Goal: Task Accomplishment & Management: Manage account settings

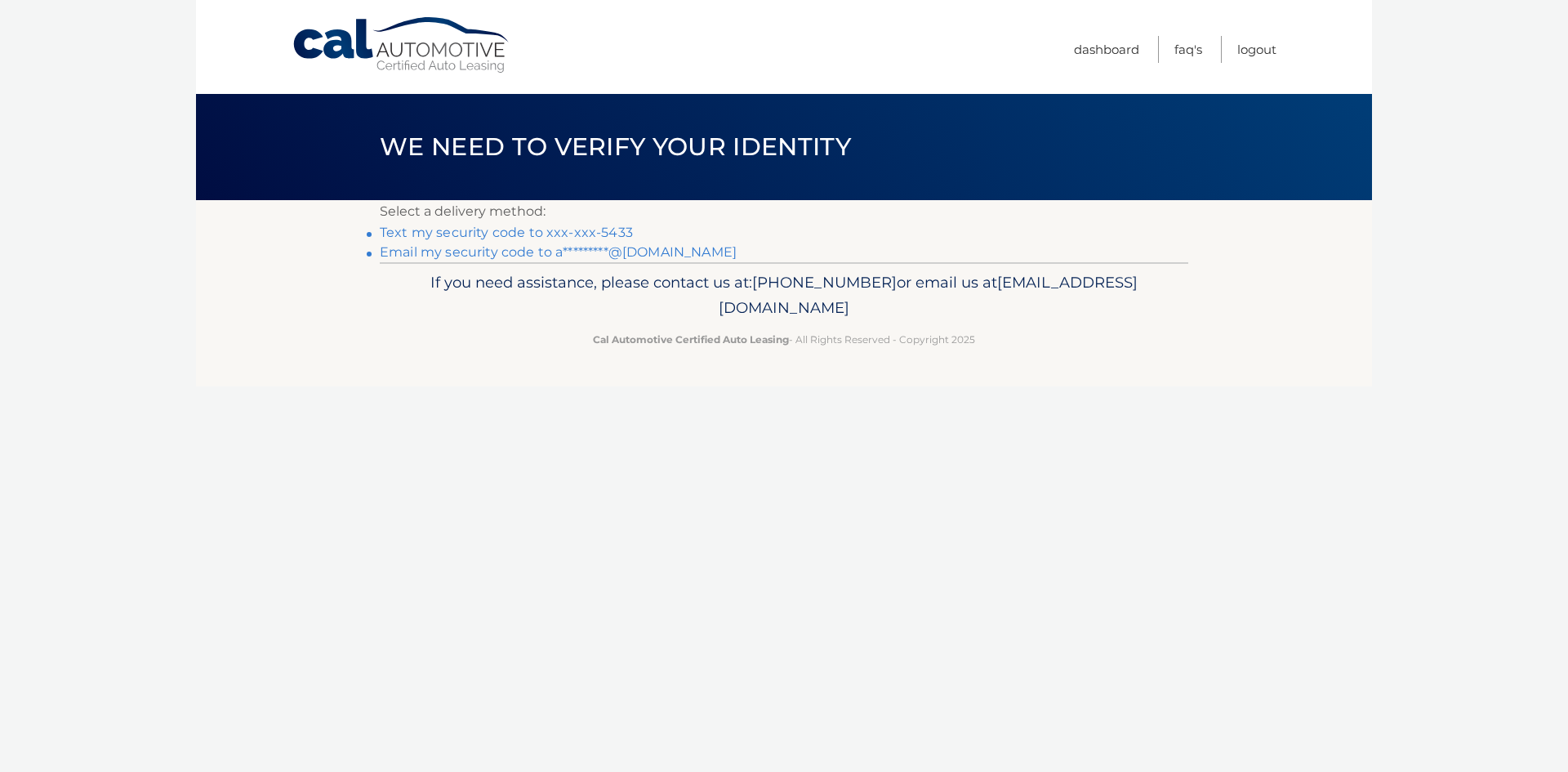
click at [491, 233] on link "Text my security code to xxx-xxx-5433" at bounding box center [507, 232] width 253 height 15
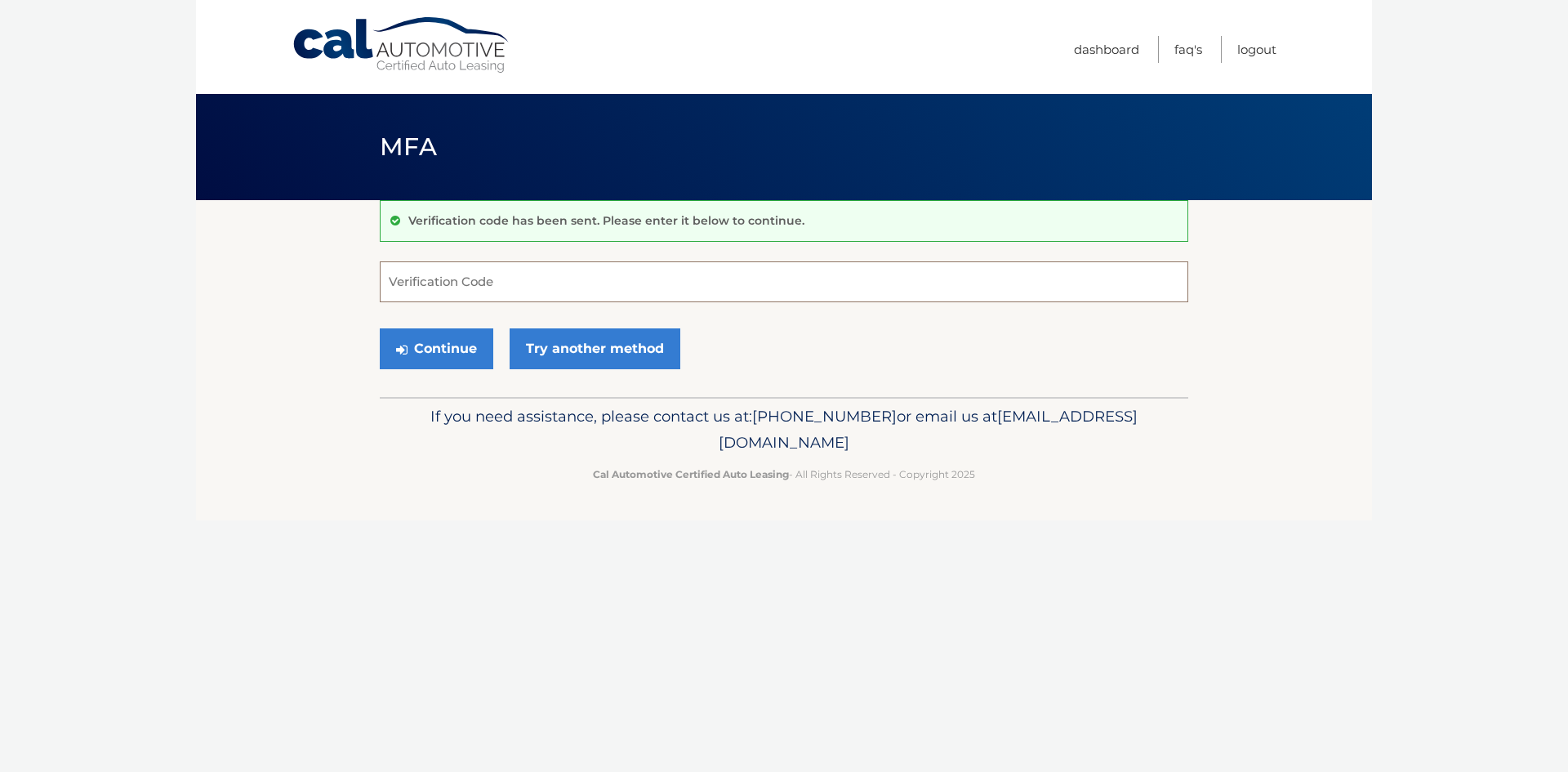
click at [478, 278] on input "Verification Code" at bounding box center [784, 282] width 809 height 41
type input "982914"
click at [433, 348] on button "Continue" at bounding box center [437, 348] width 113 height 41
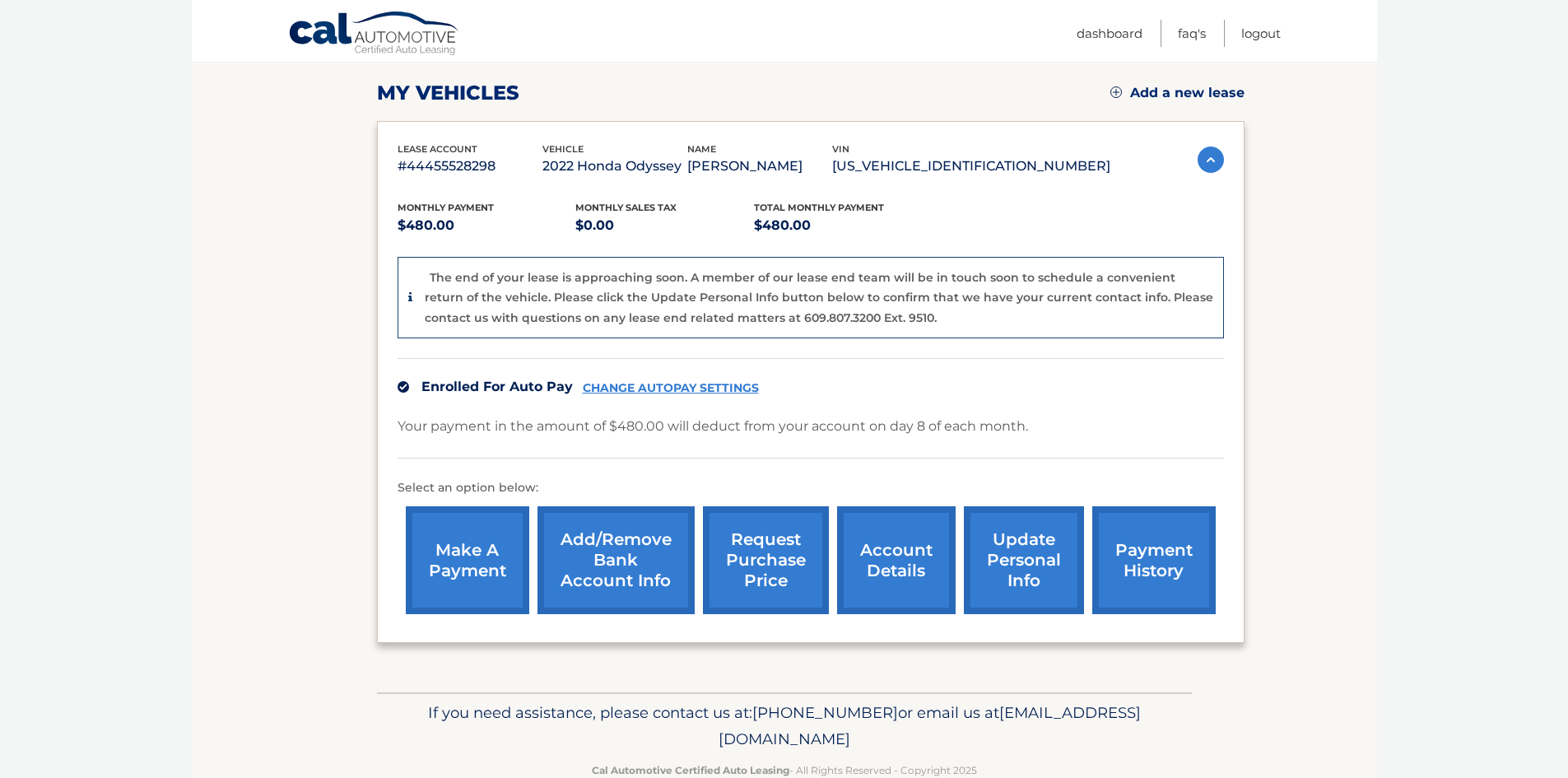
scroll to position [259, 0]
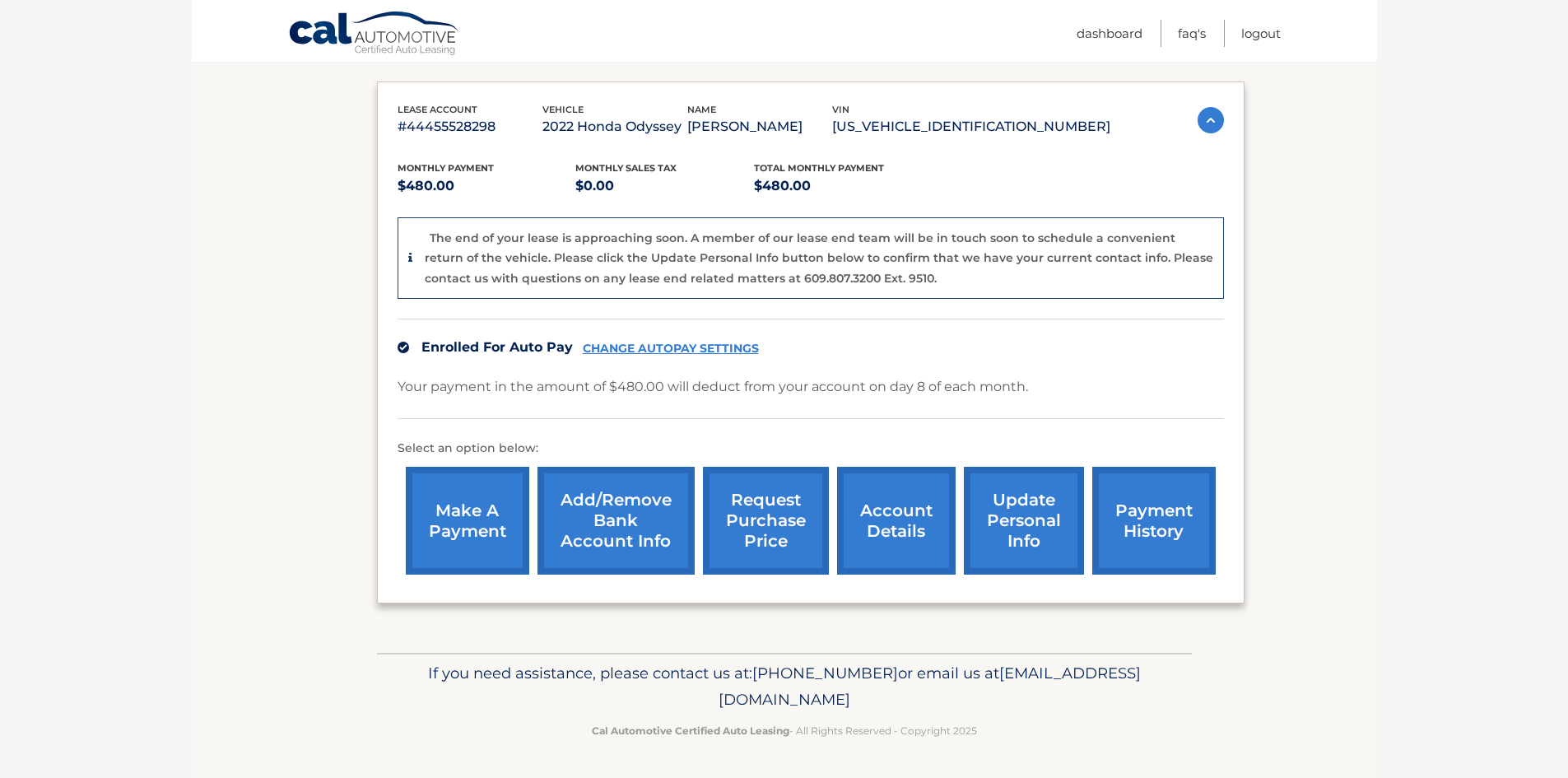
click at [926, 515] on link "account details" at bounding box center [896, 520] width 118 height 108
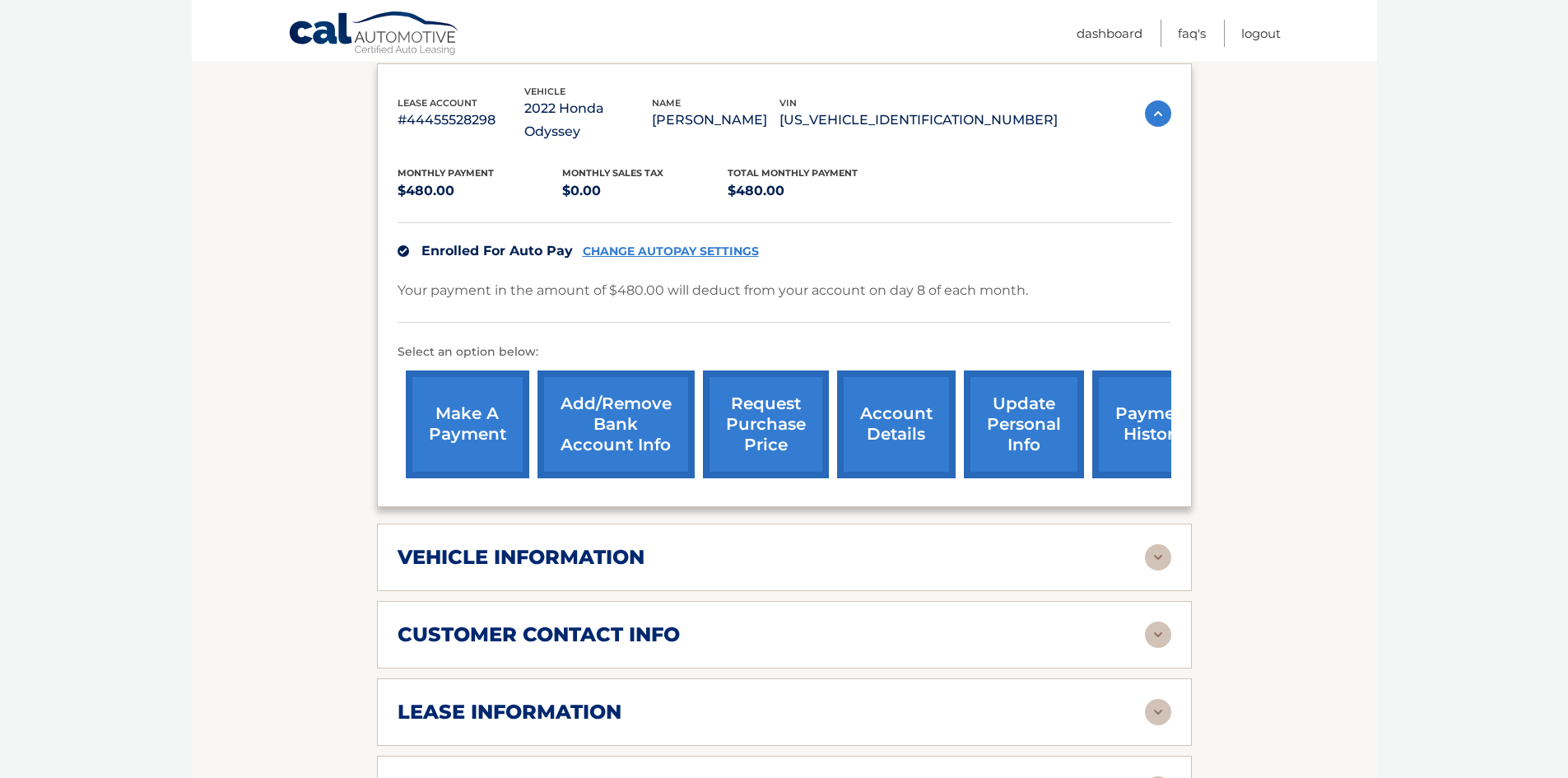
scroll to position [439, 0]
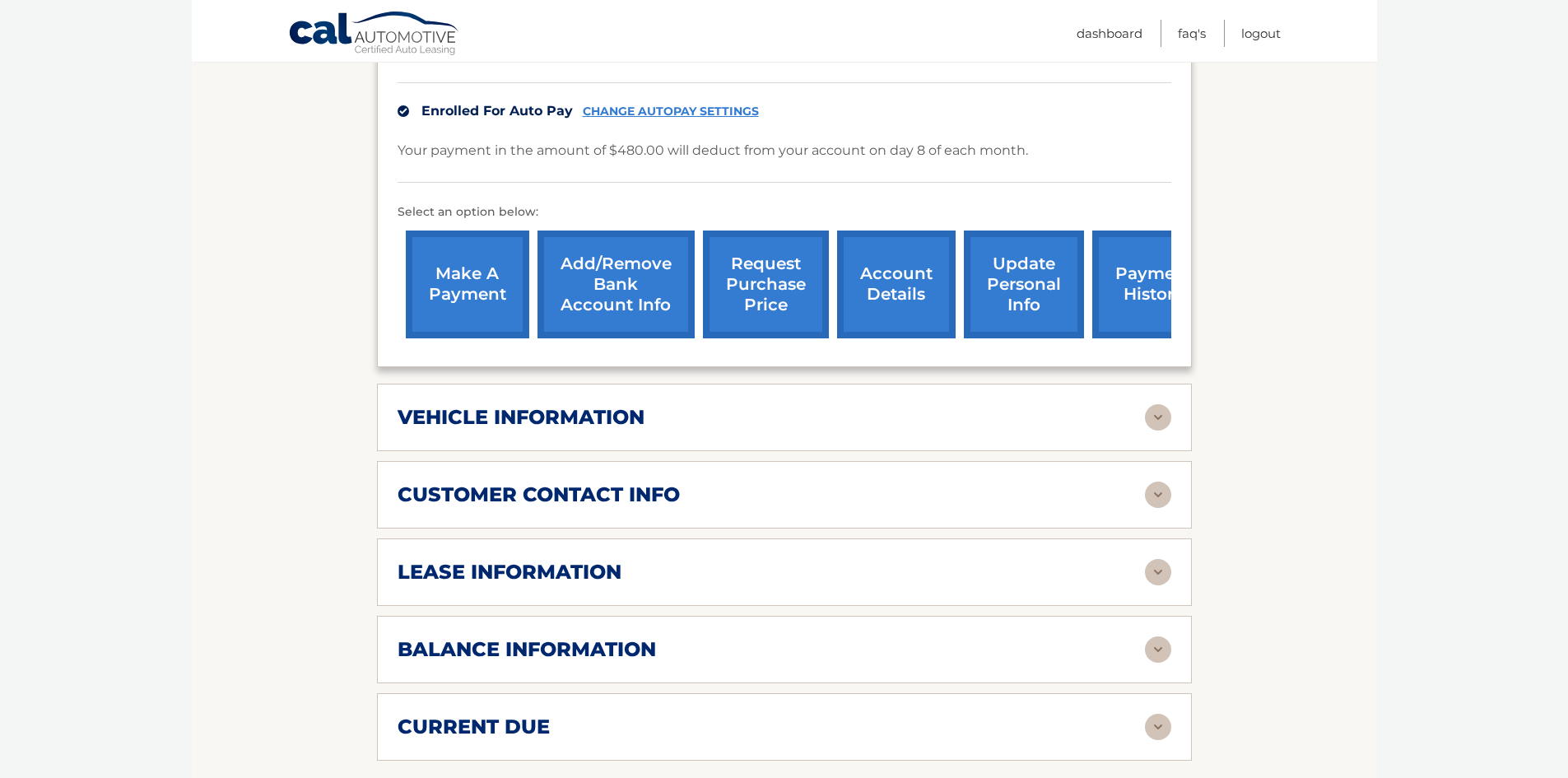
click at [1156, 559] on img at bounding box center [1158, 572] width 27 height 27
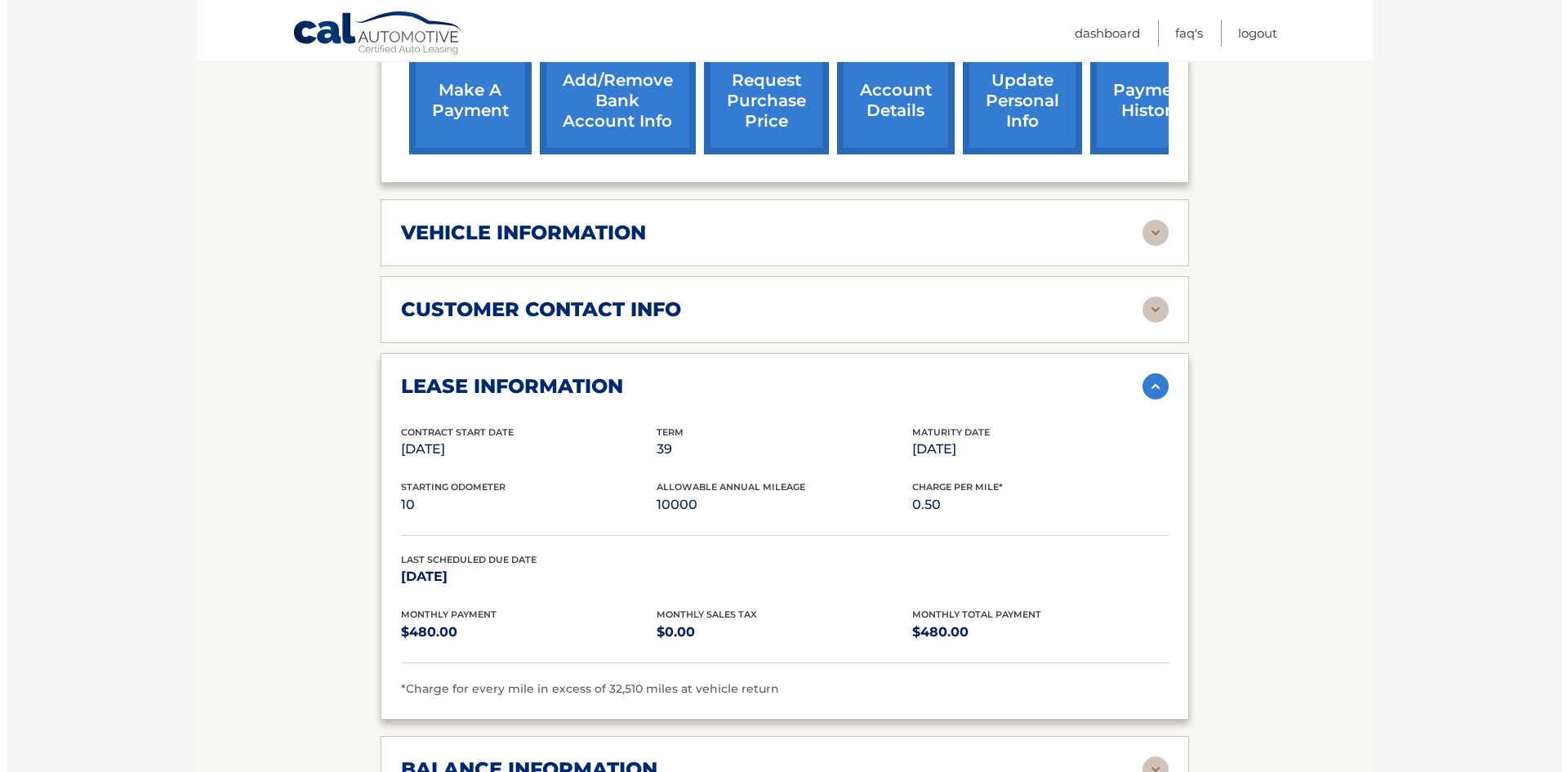
scroll to position [490, 0]
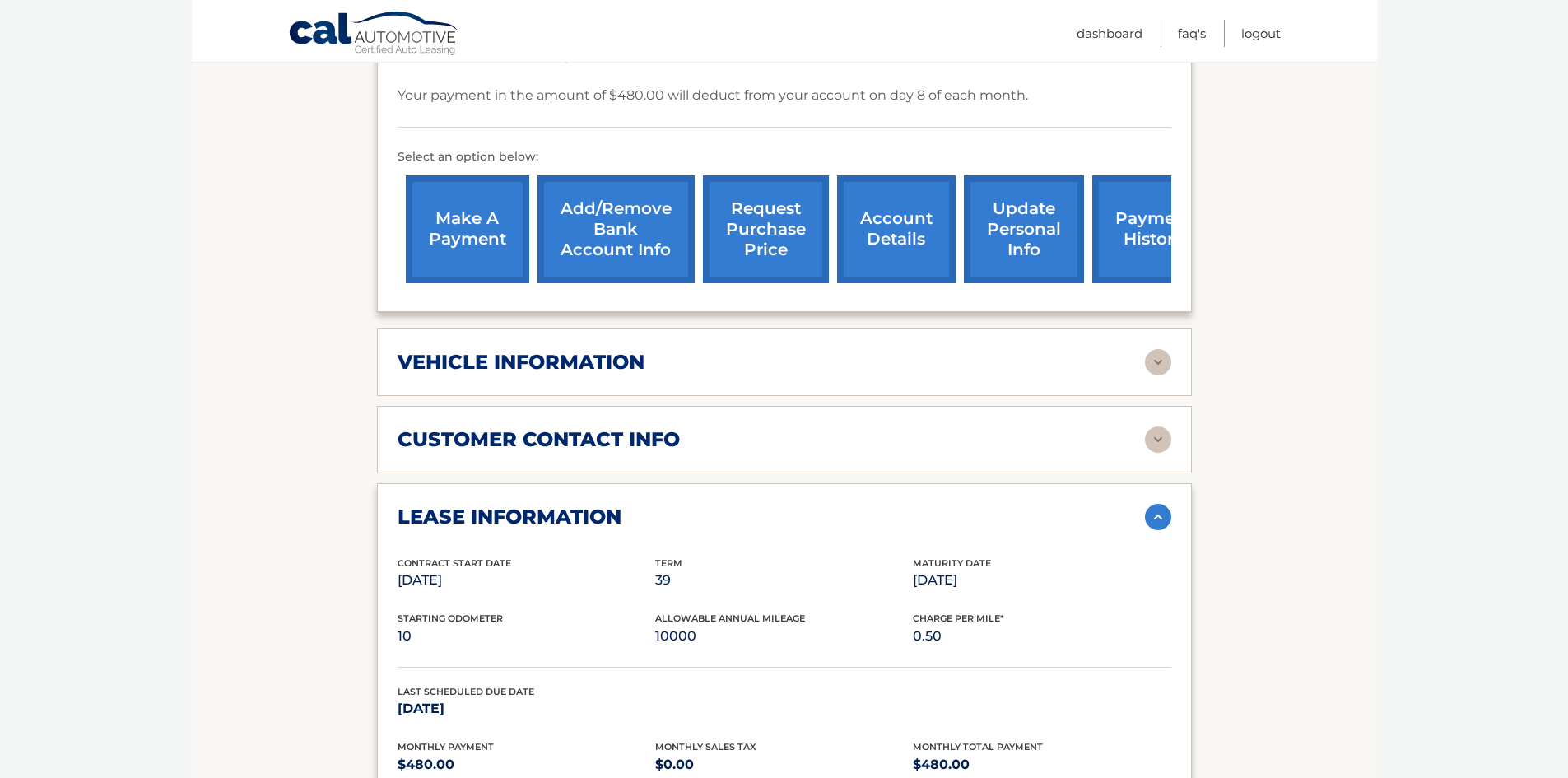
click at [785, 209] on link "request purchase price" at bounding box center [766, 229] width 126 height 108
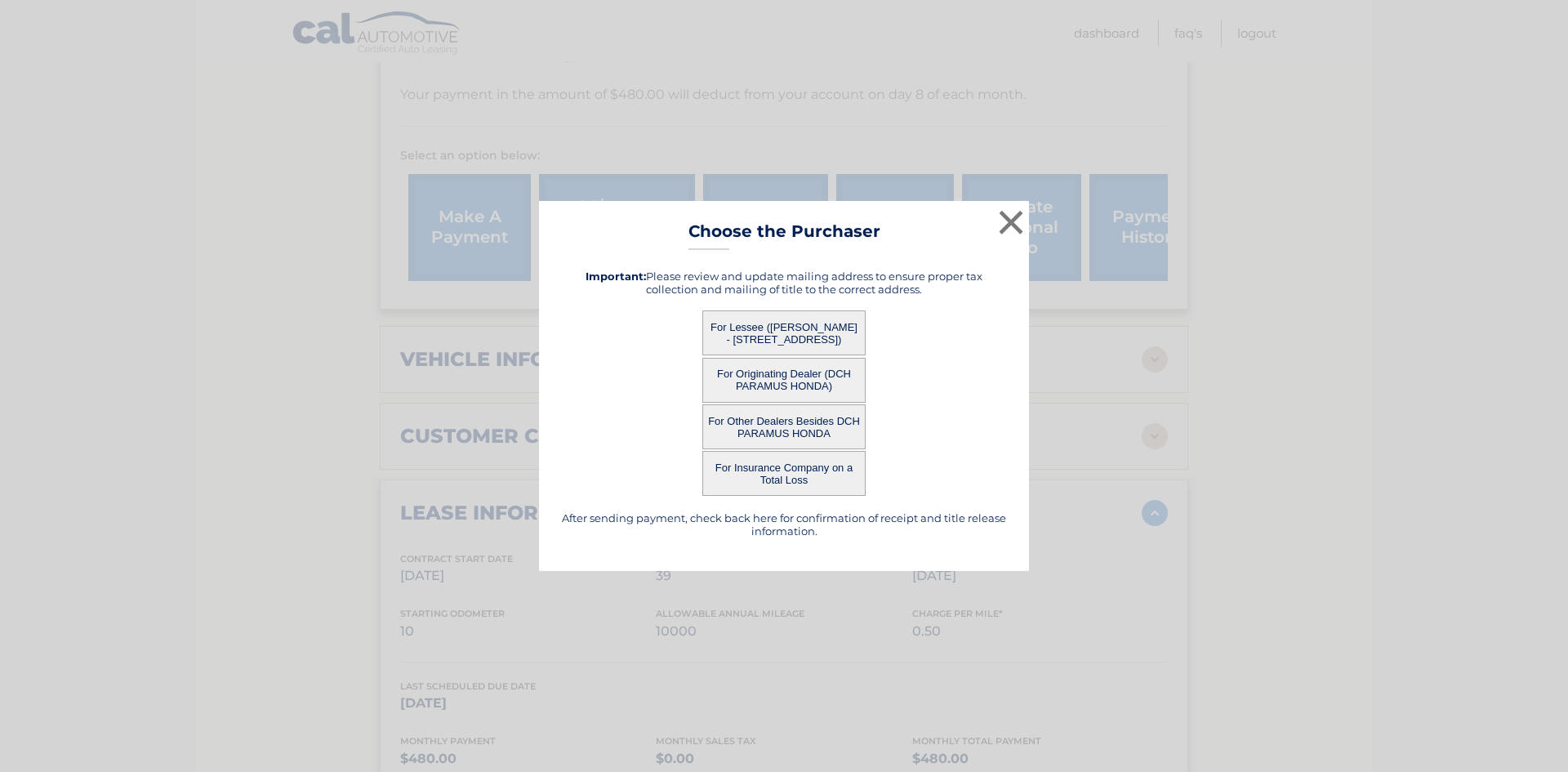
click at [752, 327] on button "For Lessee ([PERSON_NAME] - [STREET_ADDRESS])" at bounding box center [784, 333] width 164 height 45
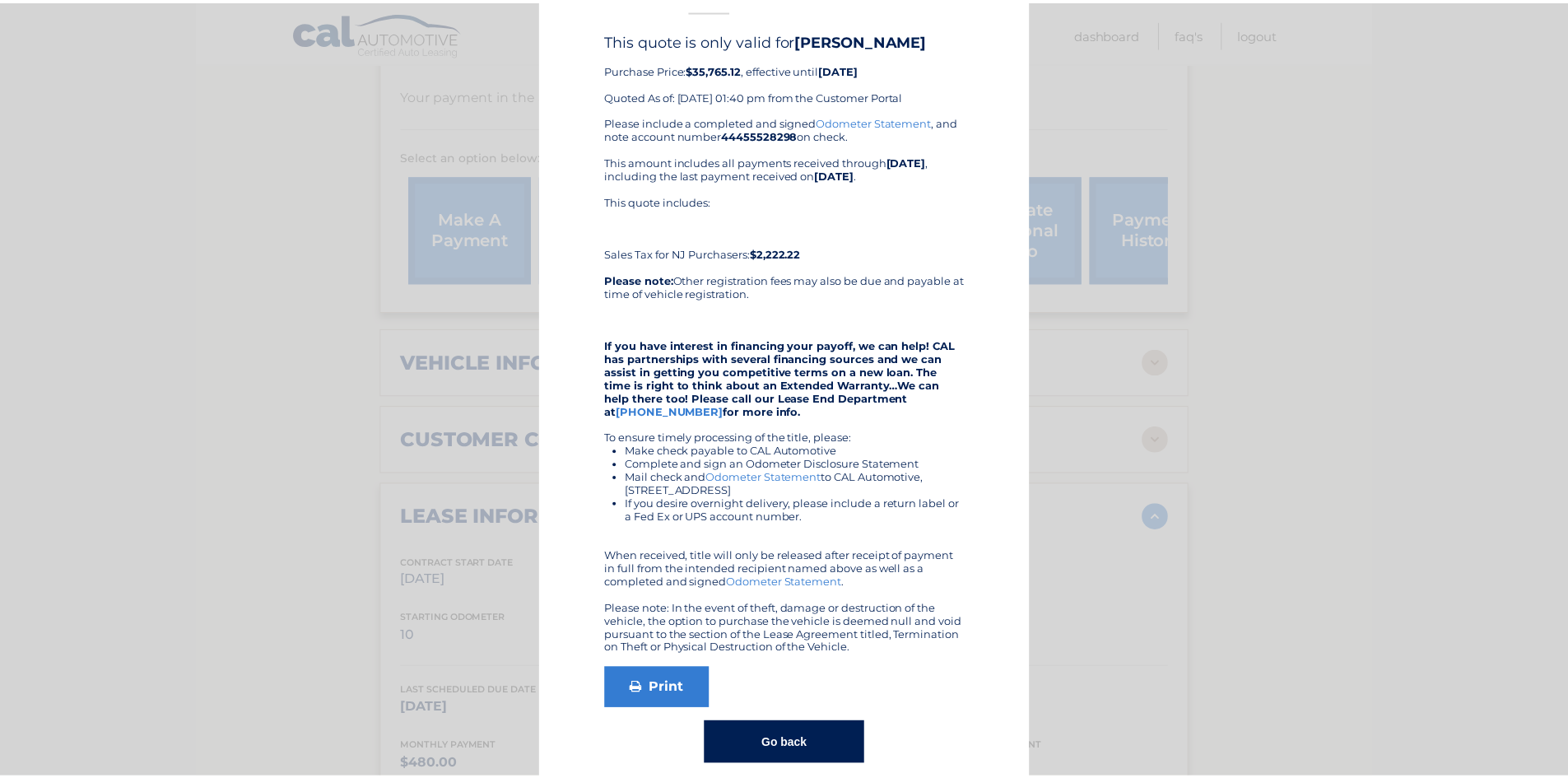
scroll to position [0, 0]
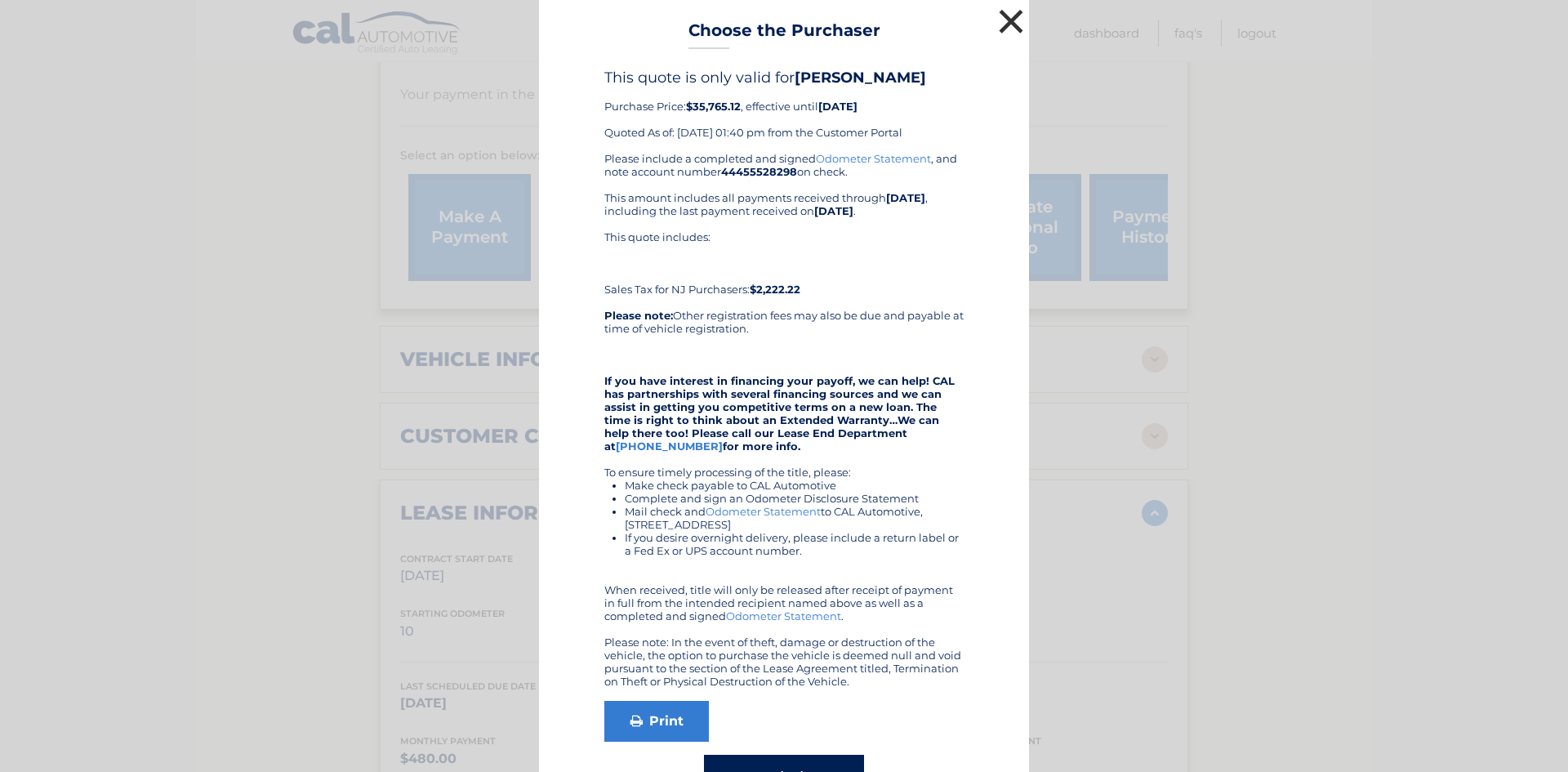
click at [999, 20] on button "×" at bounding box center [1011, 21] width 33 height 33
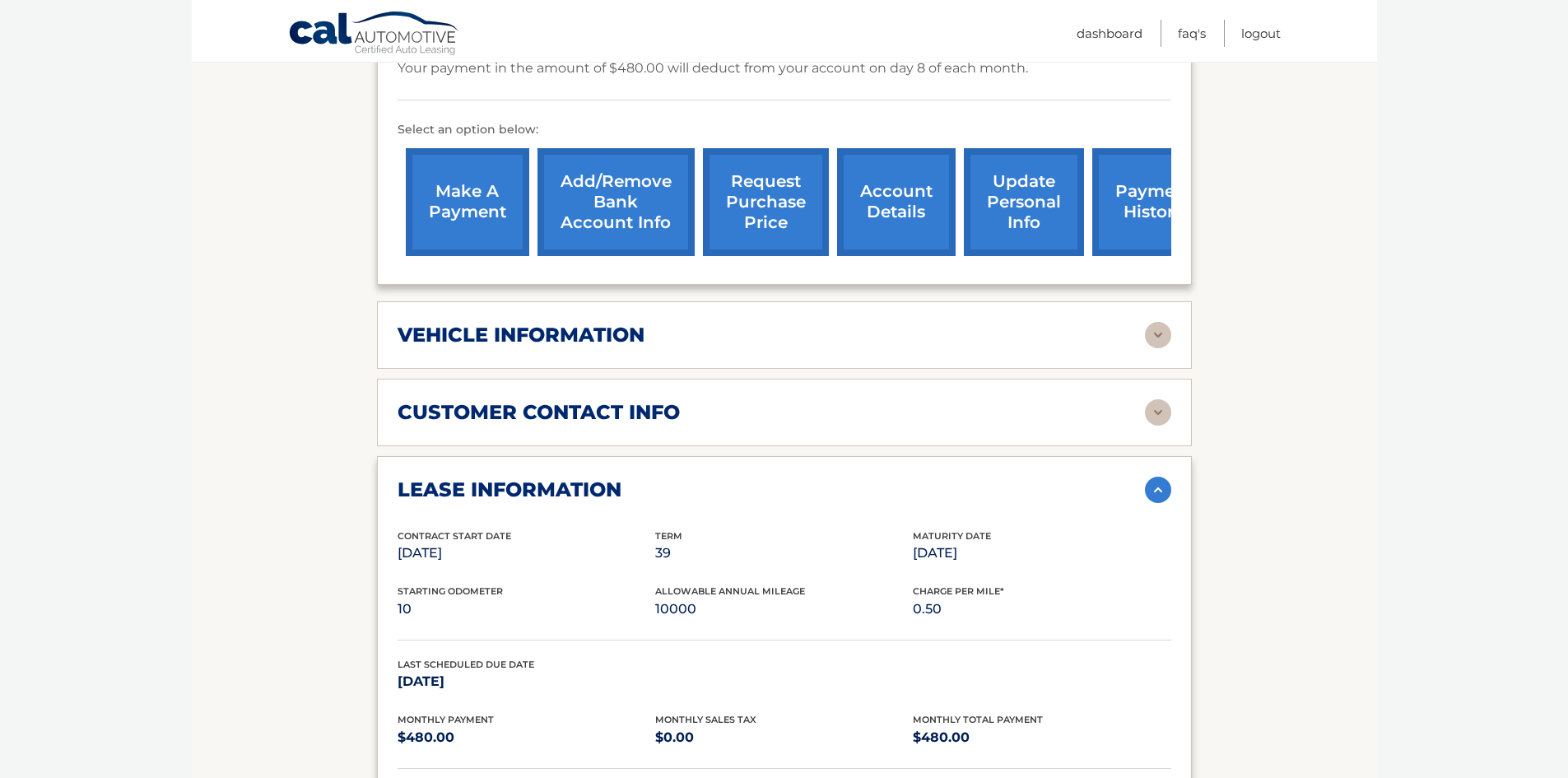
scroll to position [302, 0]
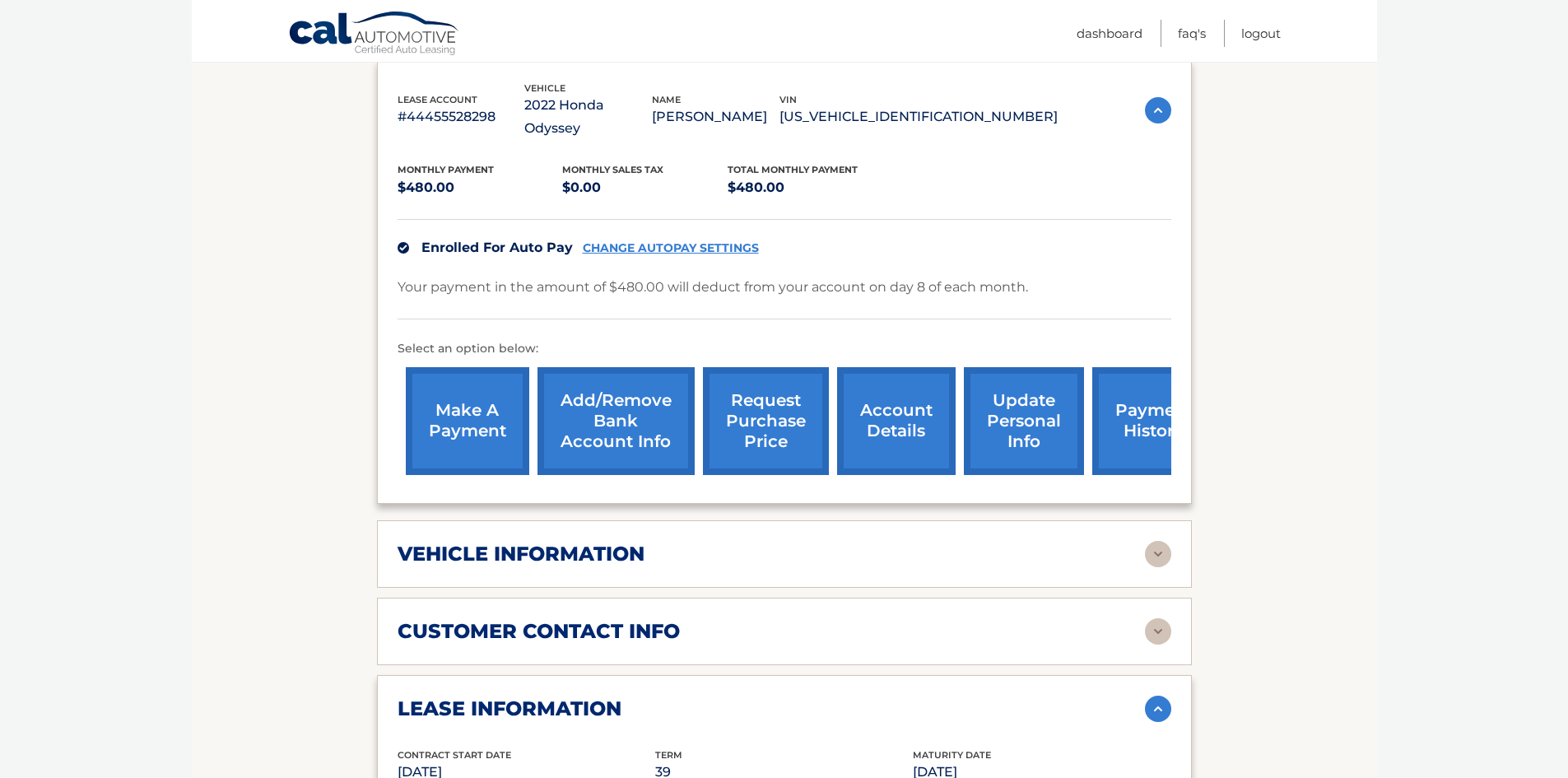
click at [1150, 541] on img at bounding box center [1158, 554] width 27 height 27
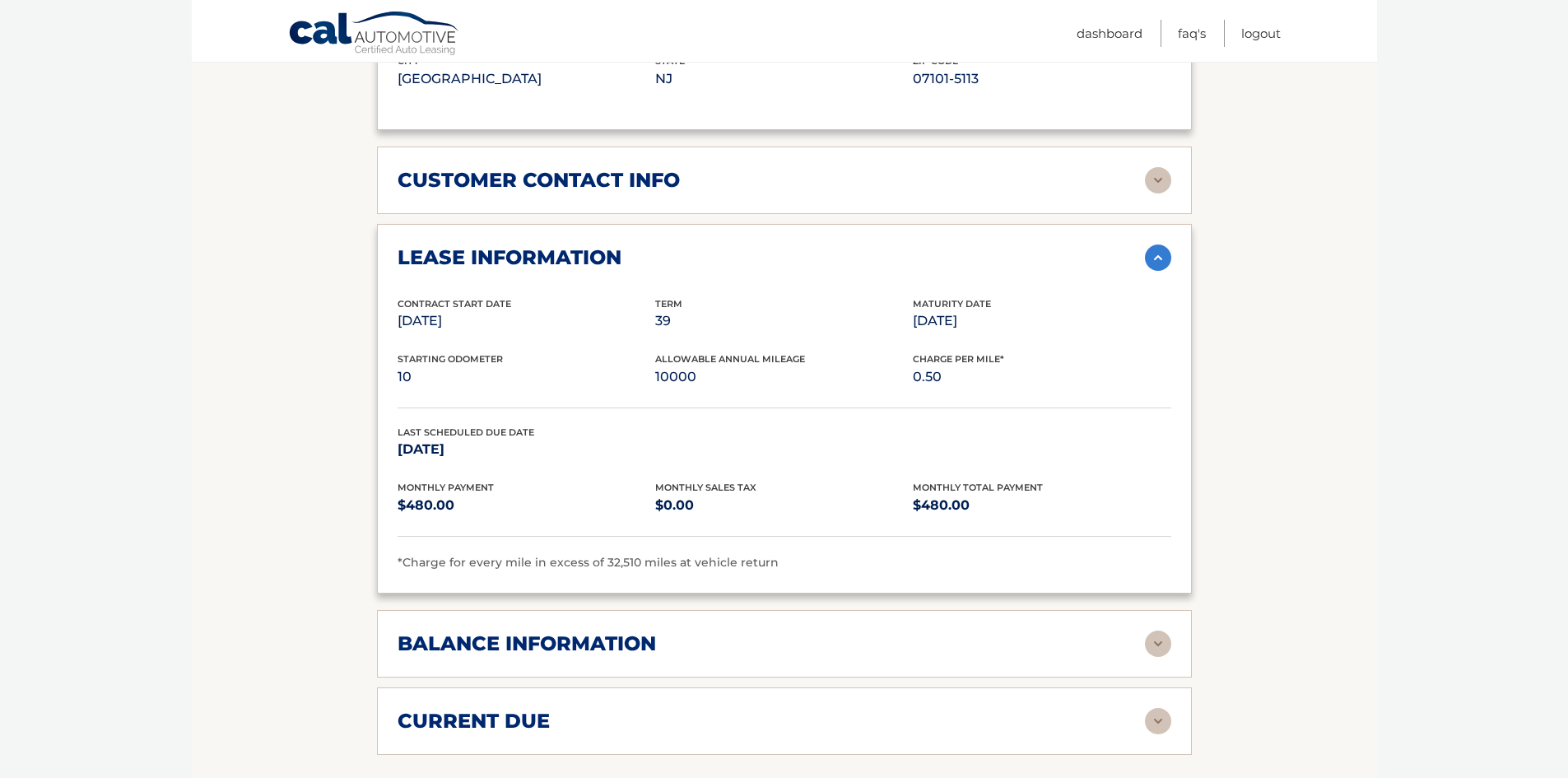
scroll to position [1289, 0]
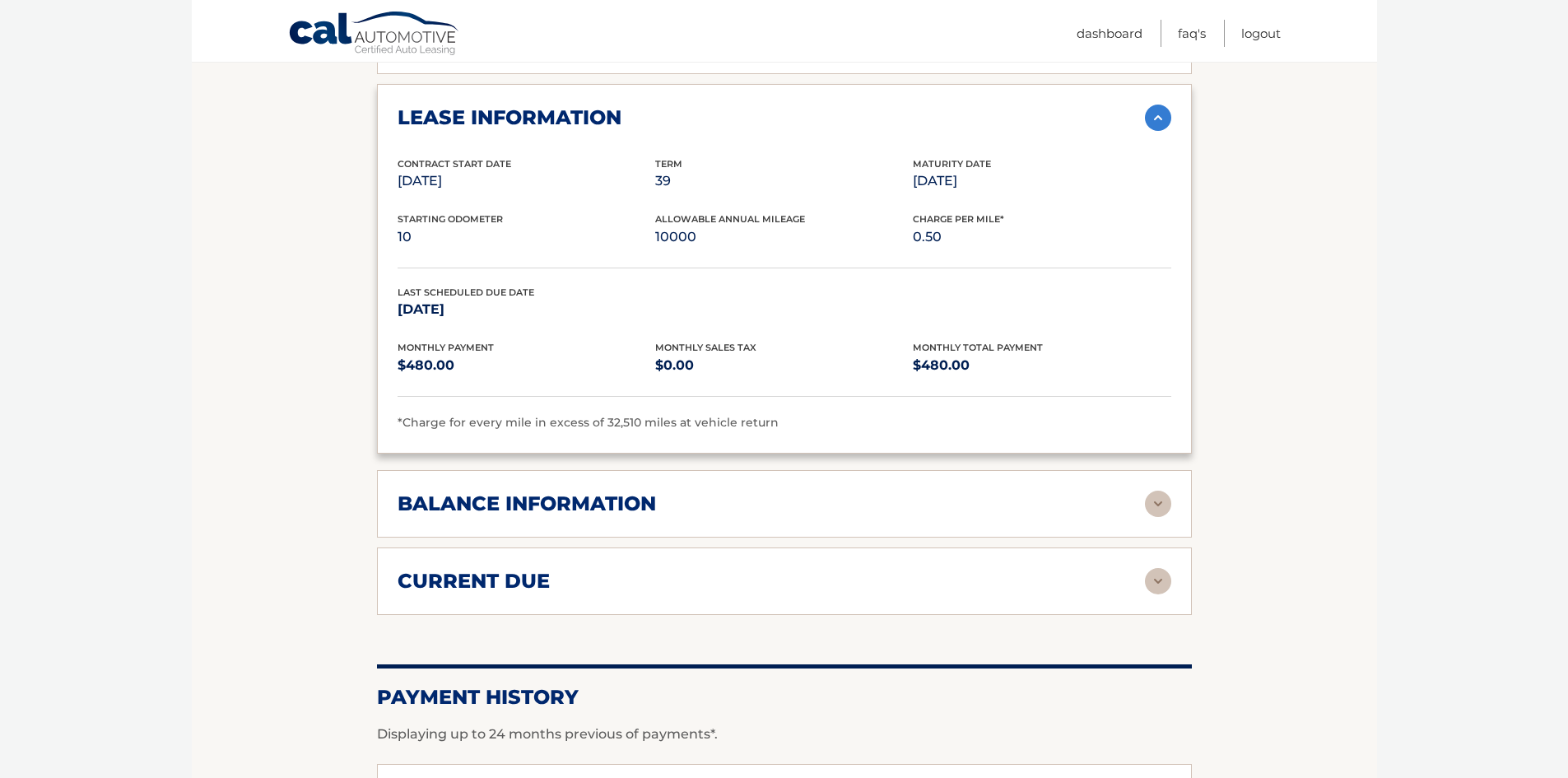
click at [1163, 490] on img at bounding box center [1158, 504] width 27 height 27
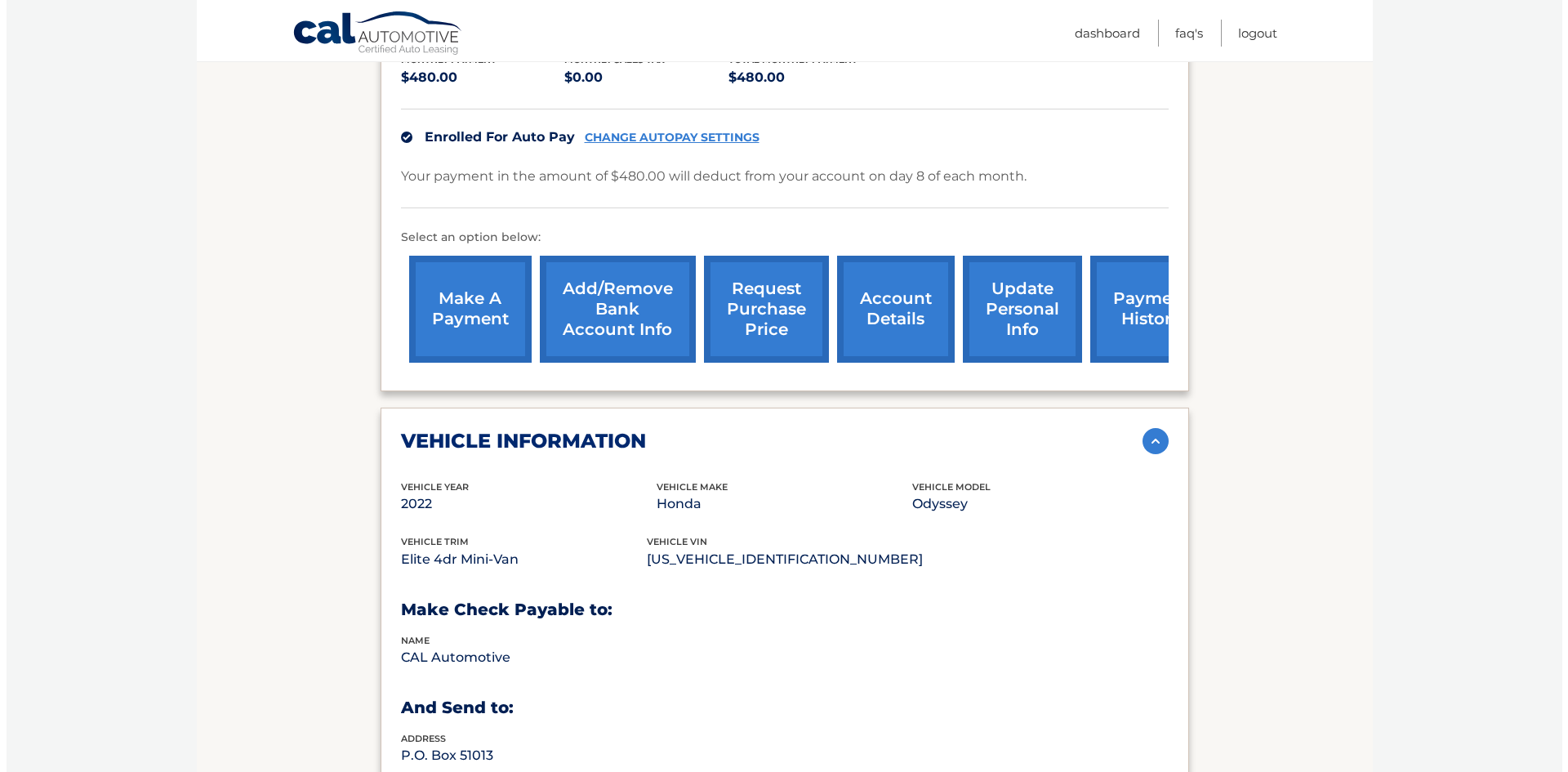
scroll to position [163, 0]
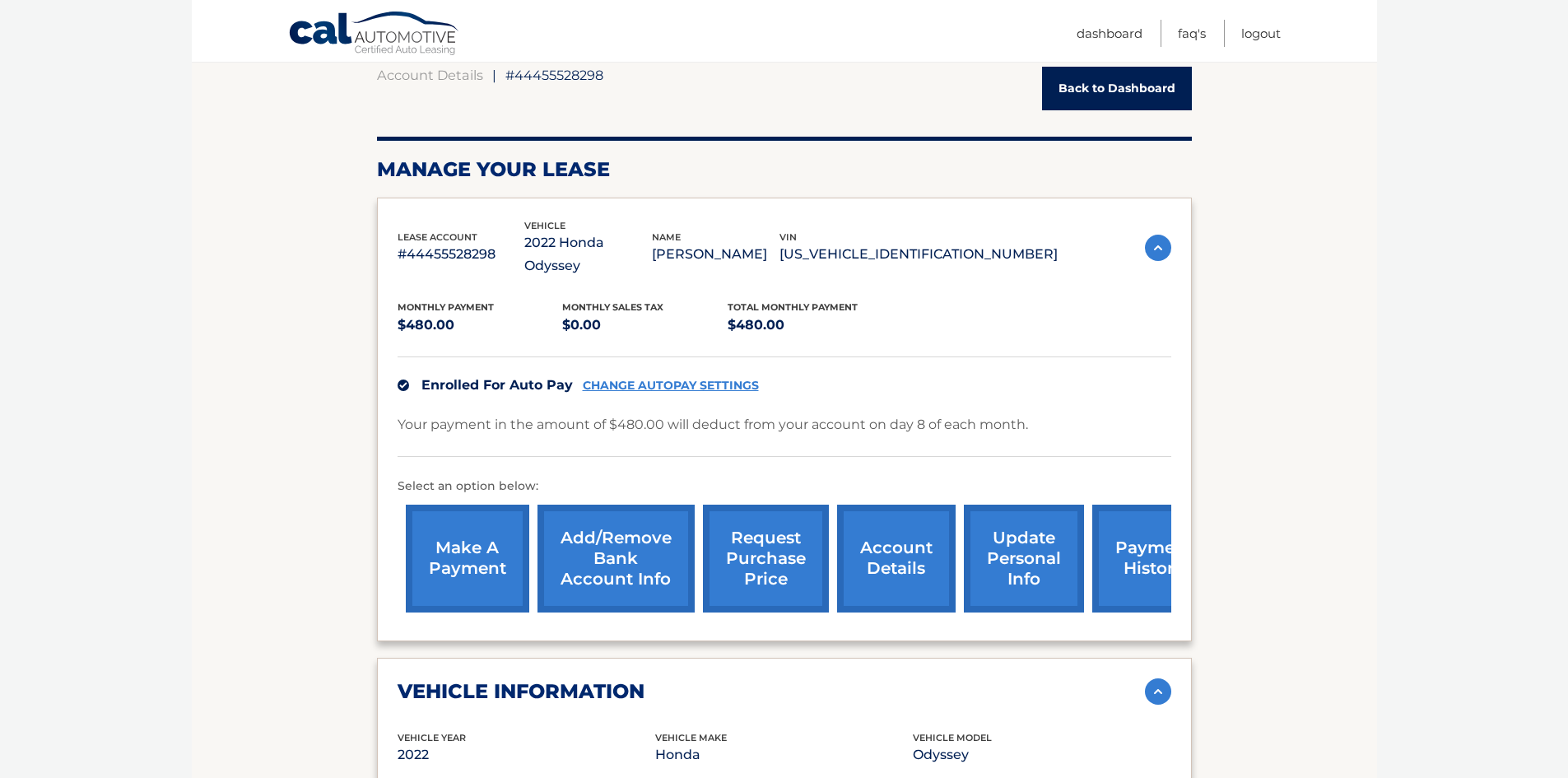
click at [748, 528] on link "request purchase price" at bounding box center [766, 558] width 126 height 108
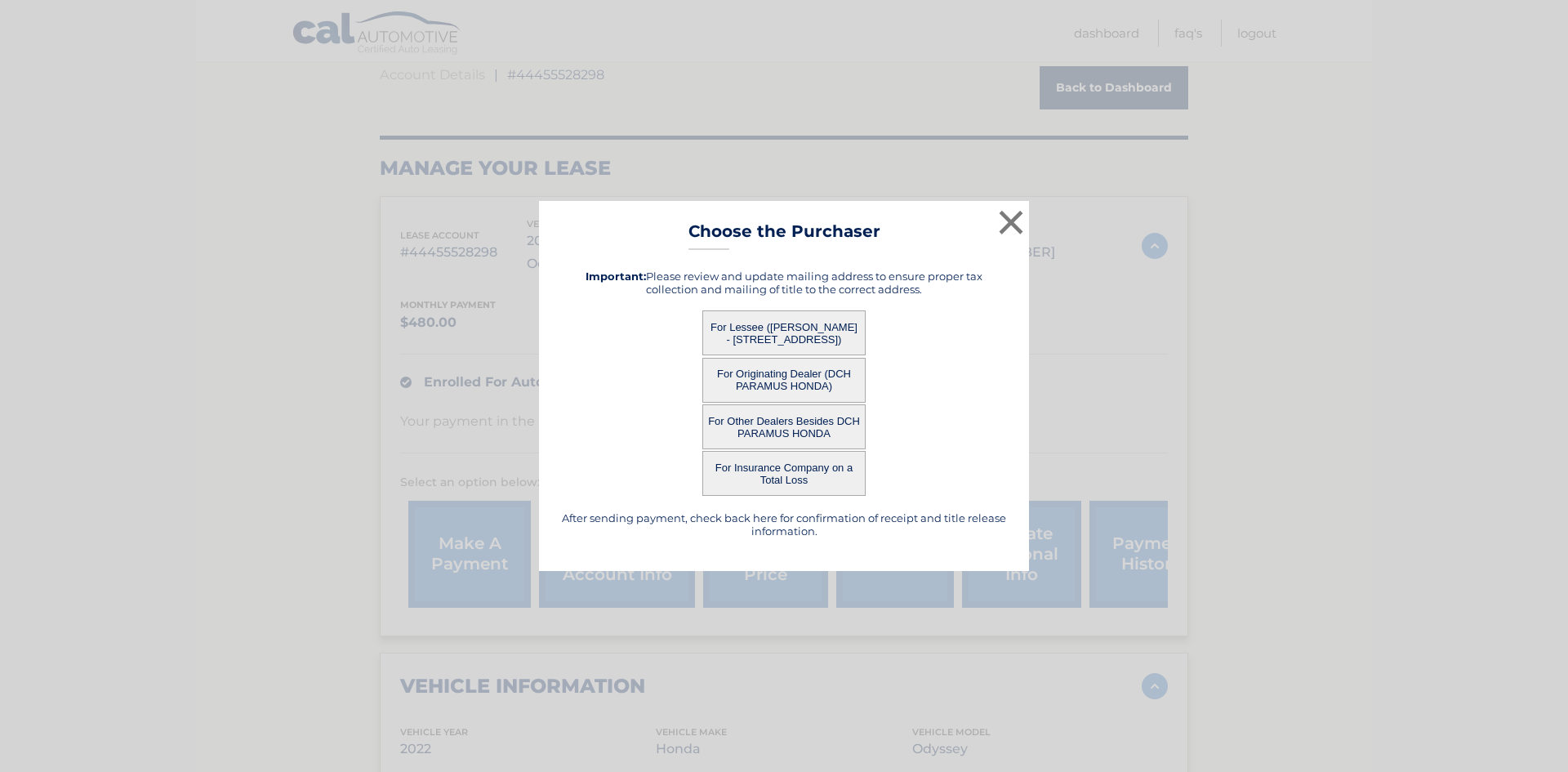
click at [819, 320] on button "For Lessee ([PERSON_NAME] - [STREET_ADDRESS])" at bounding box center [784, 333] width 164 height 45
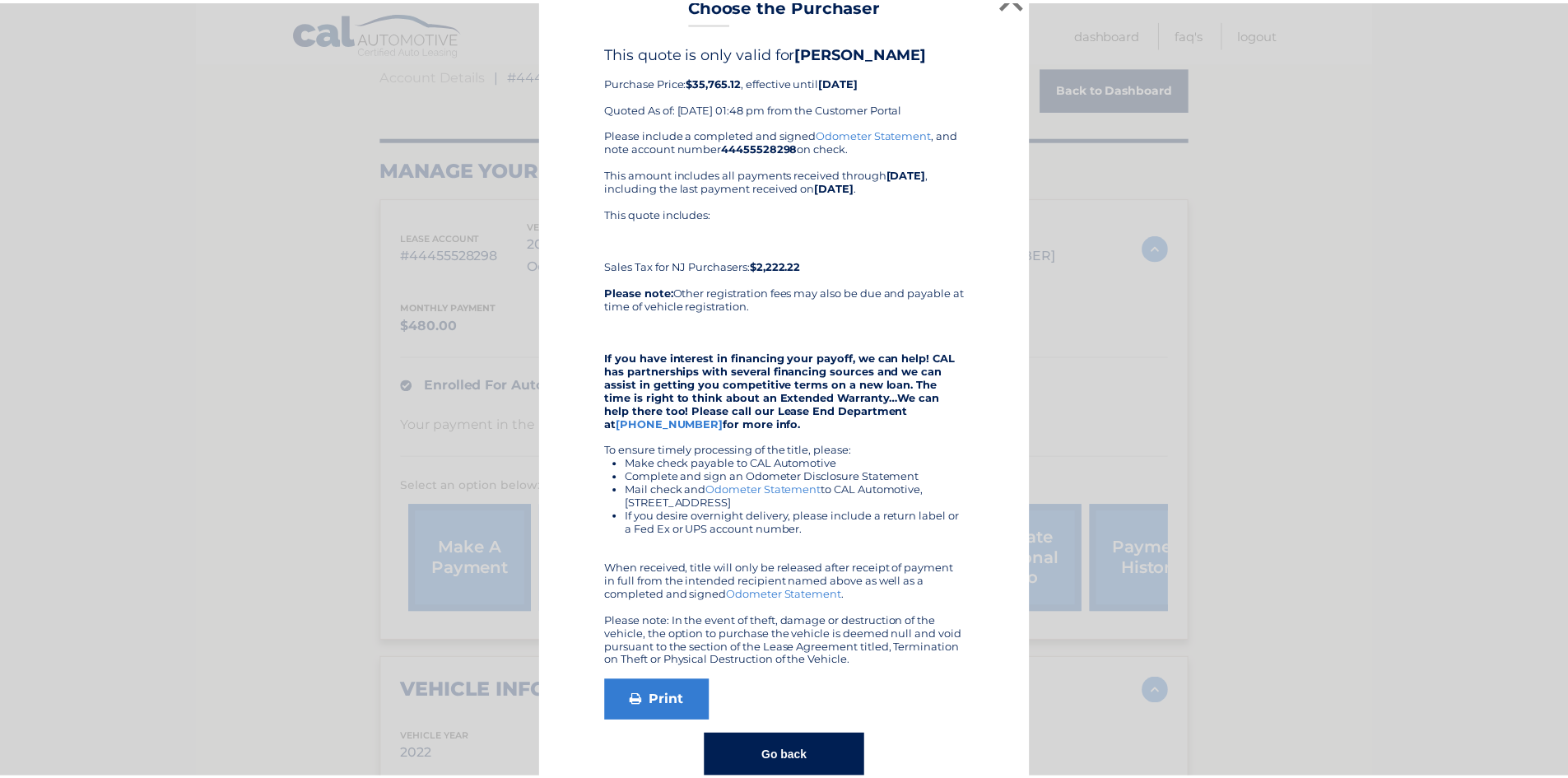
scroll to position [0, 0]
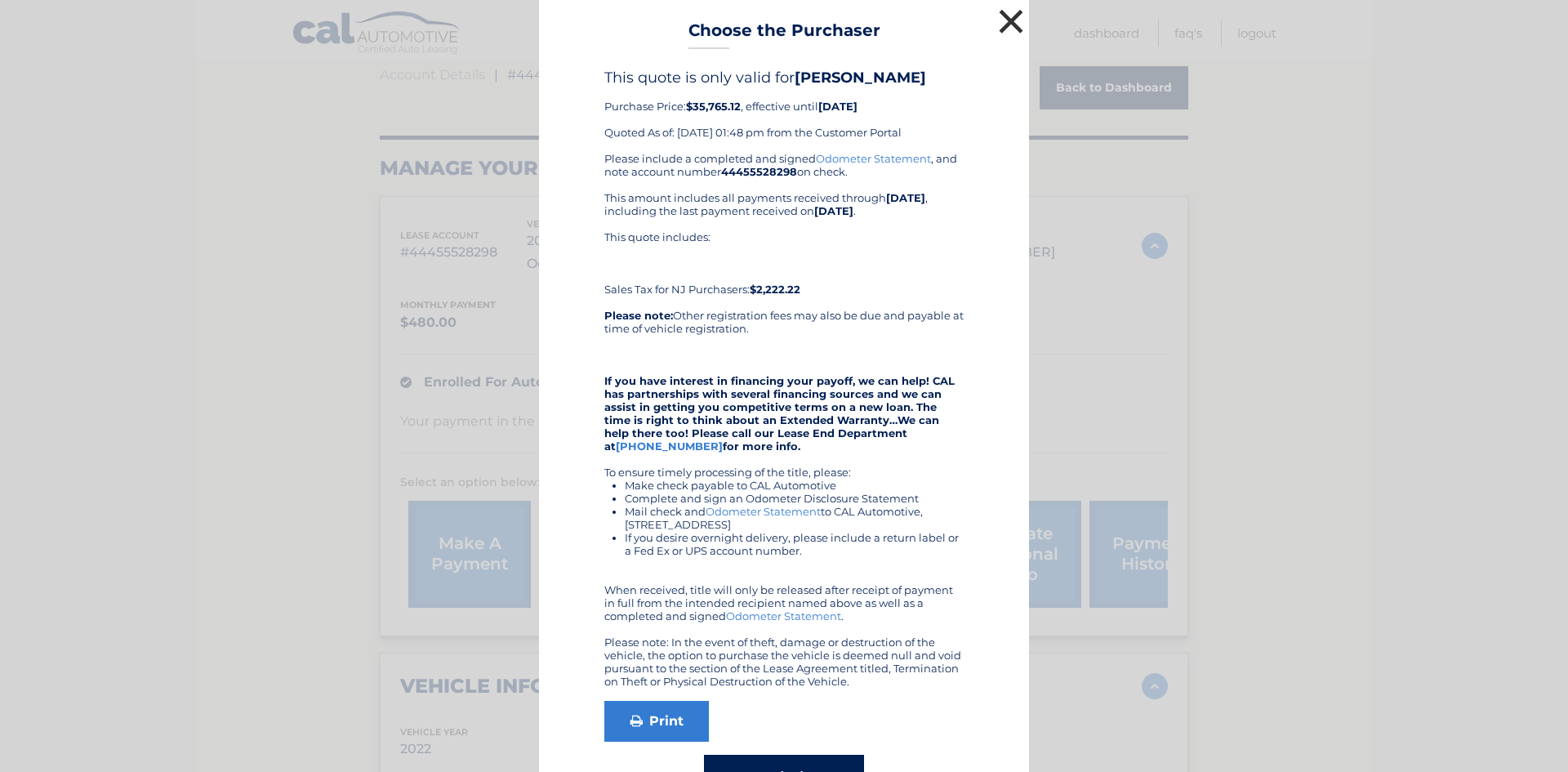
click at [1001, 18] on button "×" at bounding box center [1011, 21] width 33 height 33
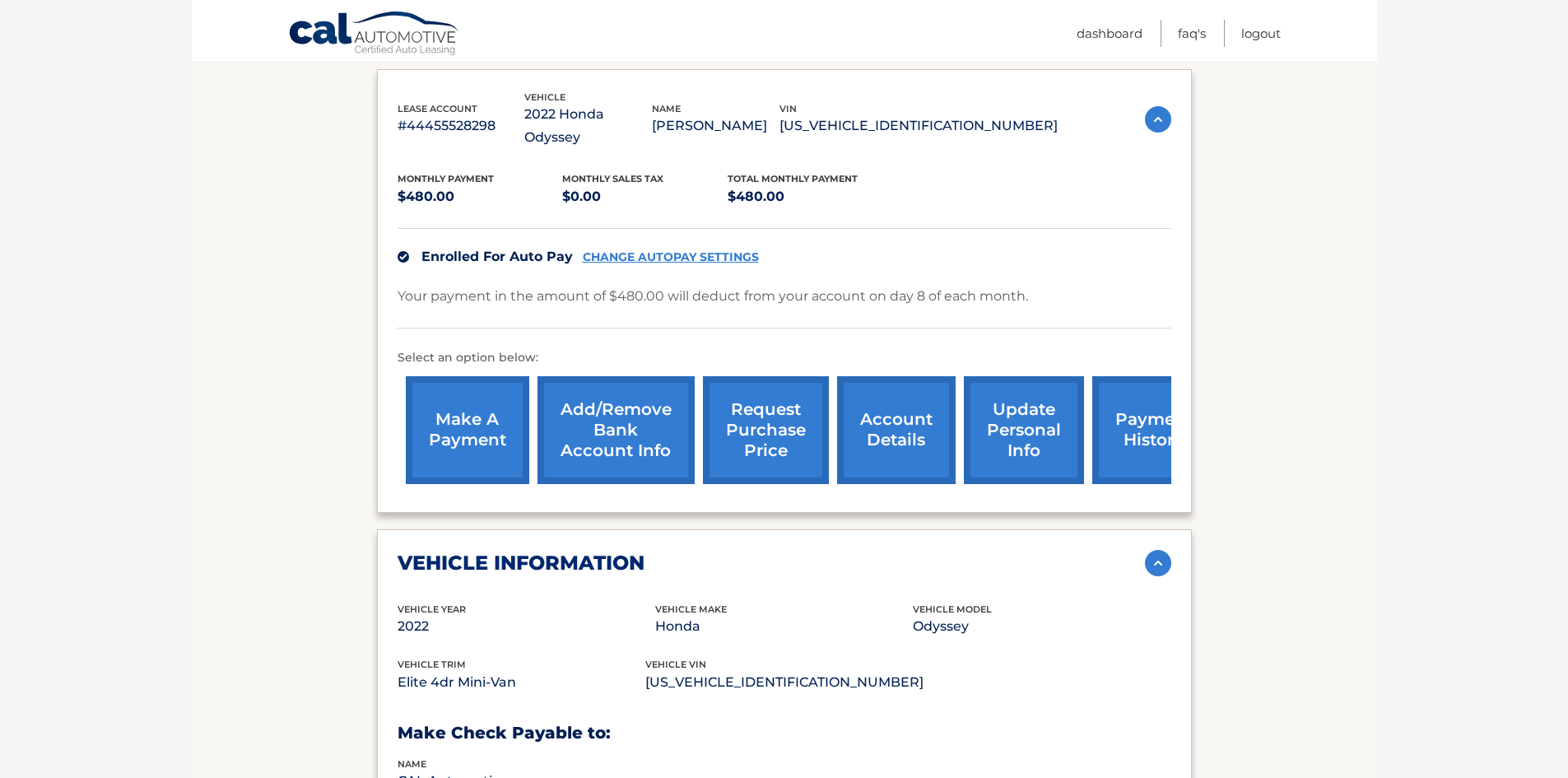
scroll to position [302, 0]
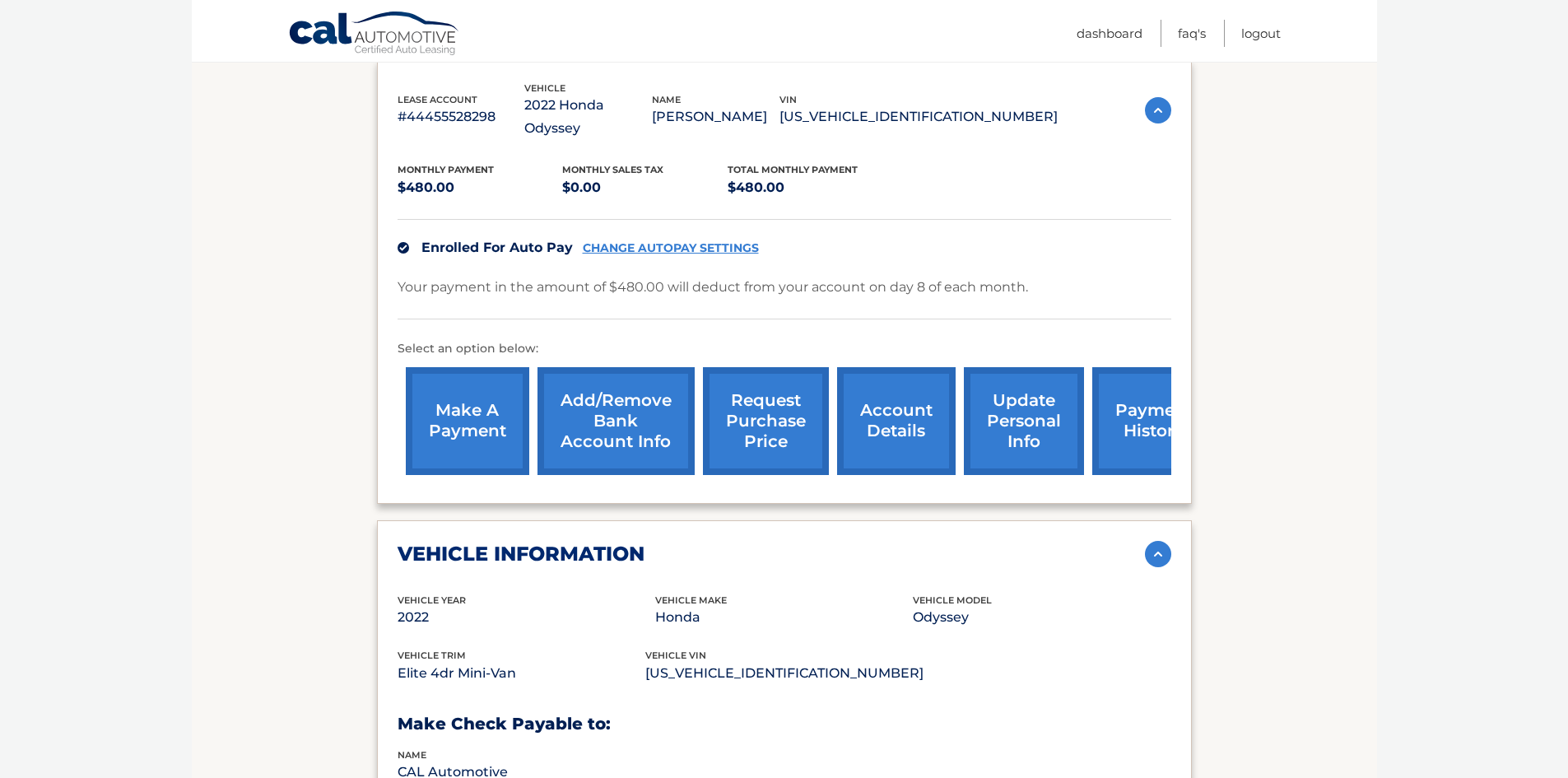
click at [912, 391] on link "account details" at bounding box center [896, 420] width 118 height 108
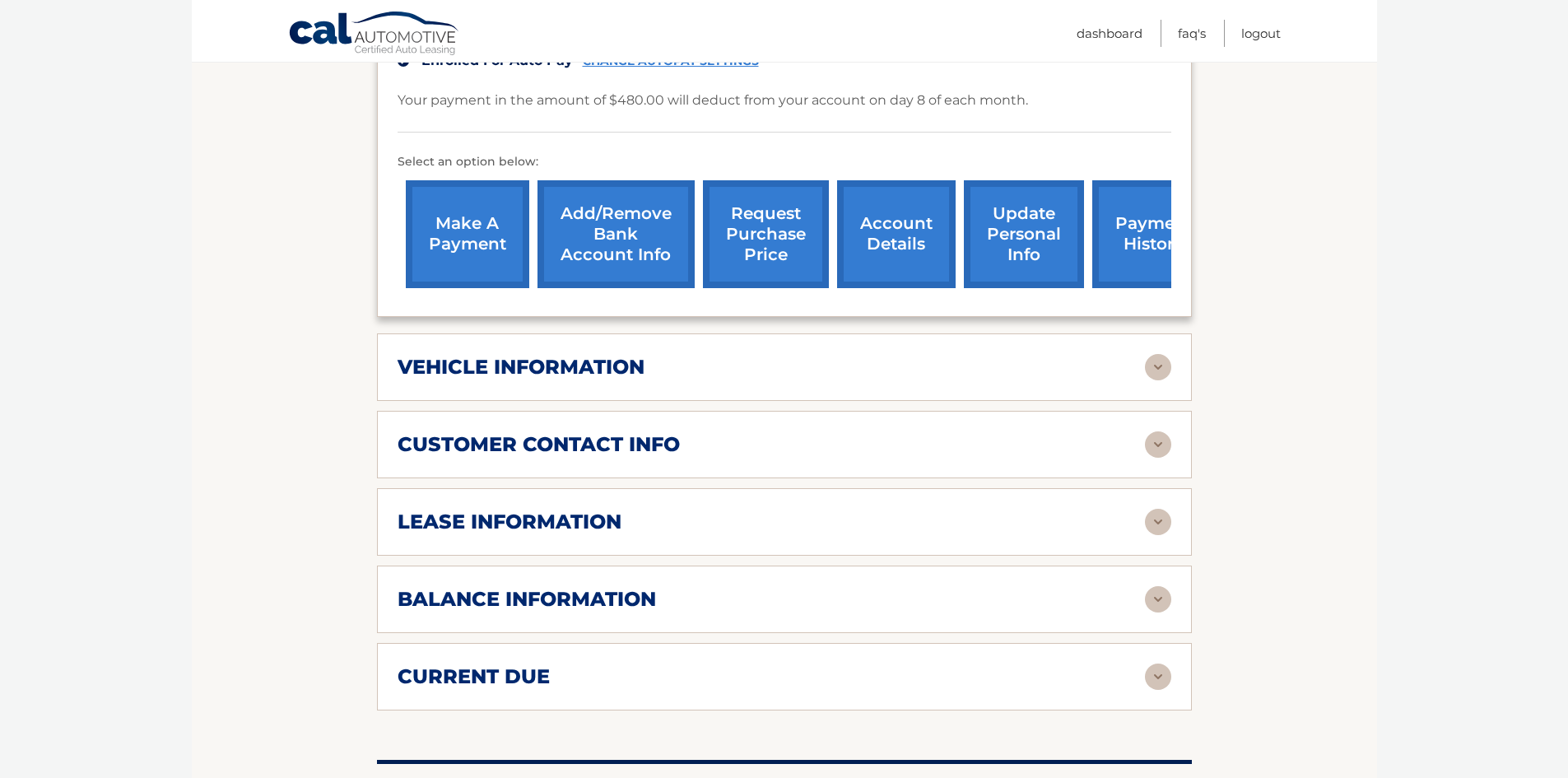
scroll to position [494, 0]
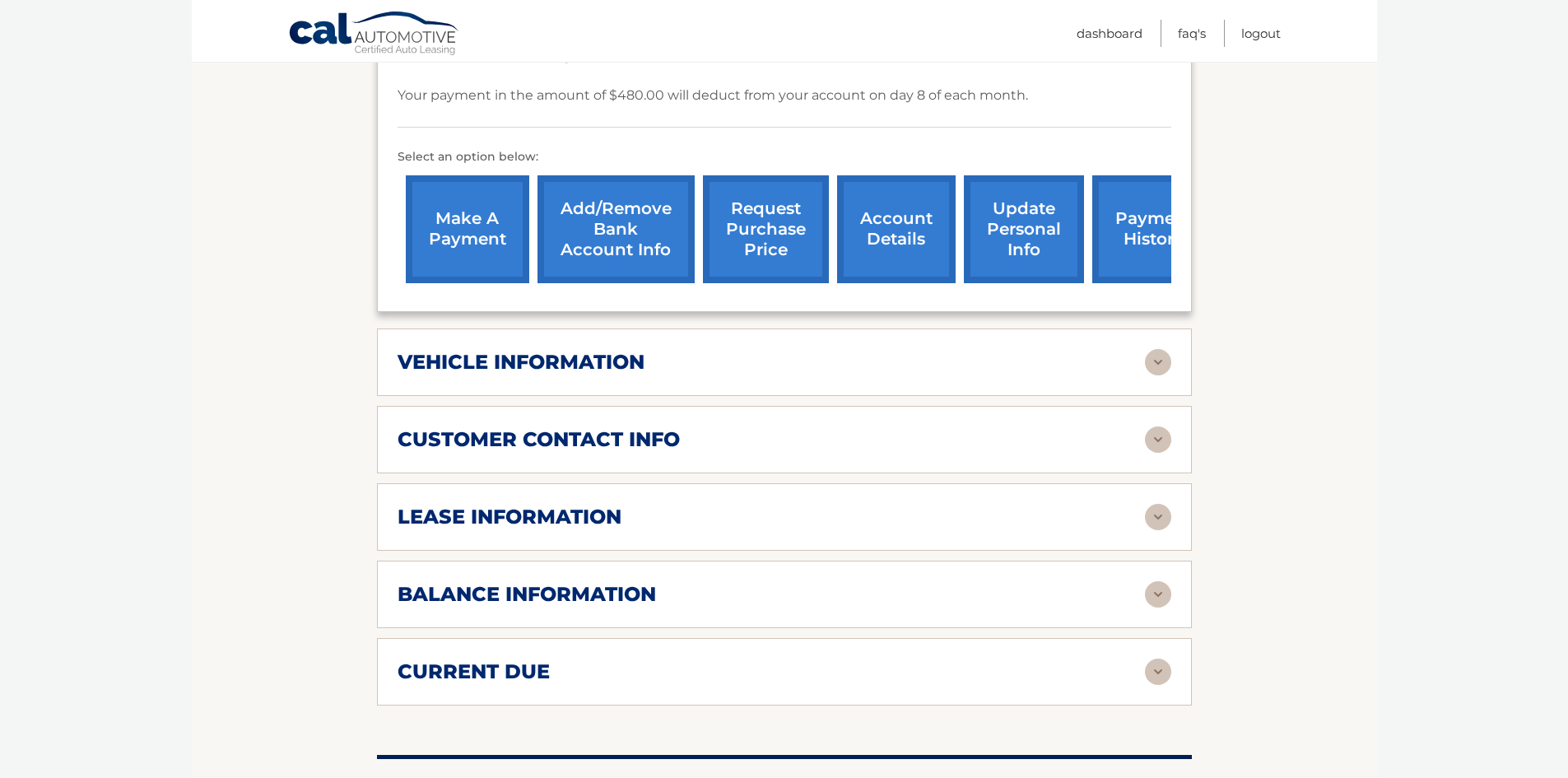
click at [1155, 504] on img at bounding box center [1158, 517] width 27 height 27
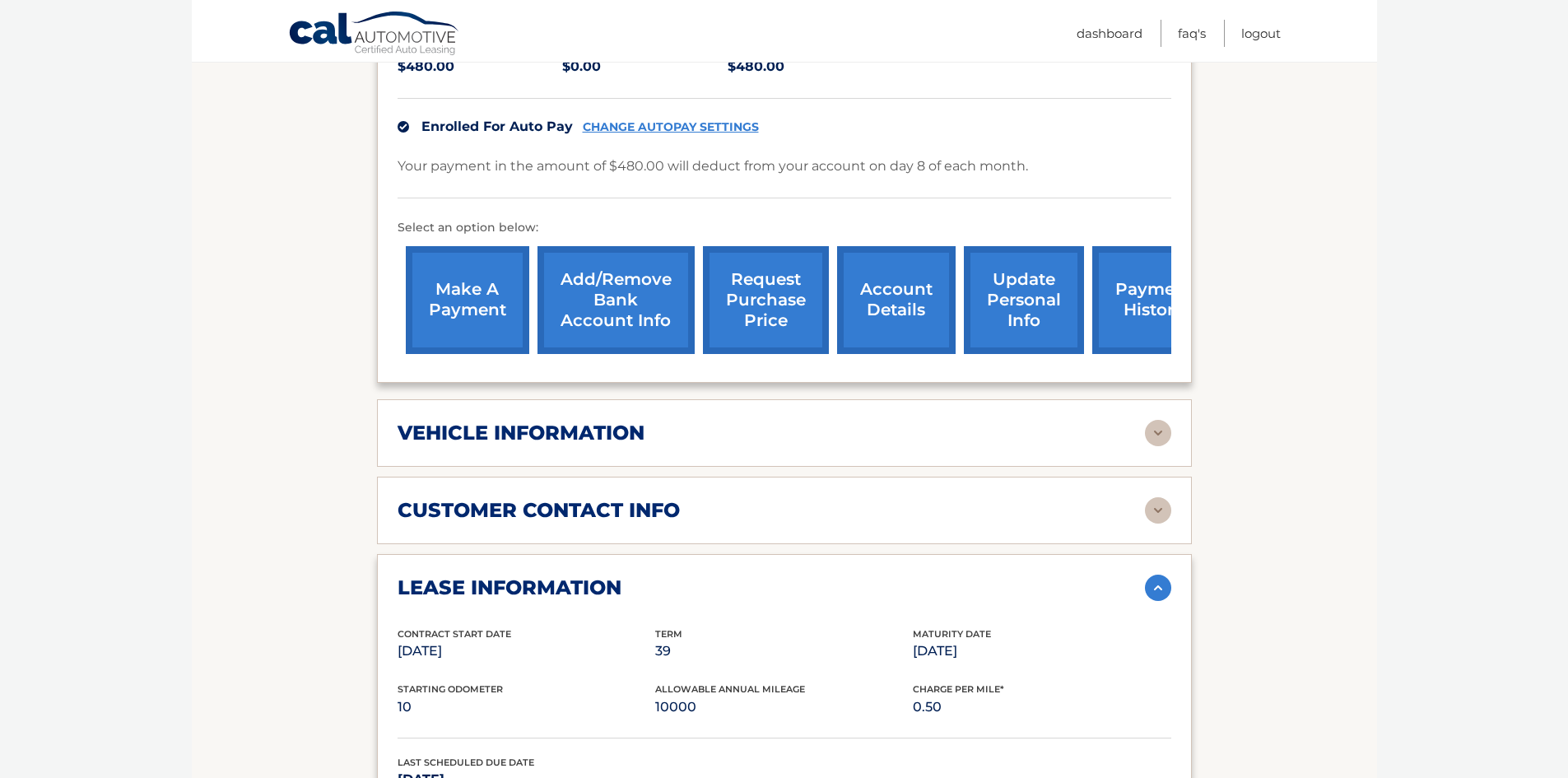
scroll to position [521, 0]
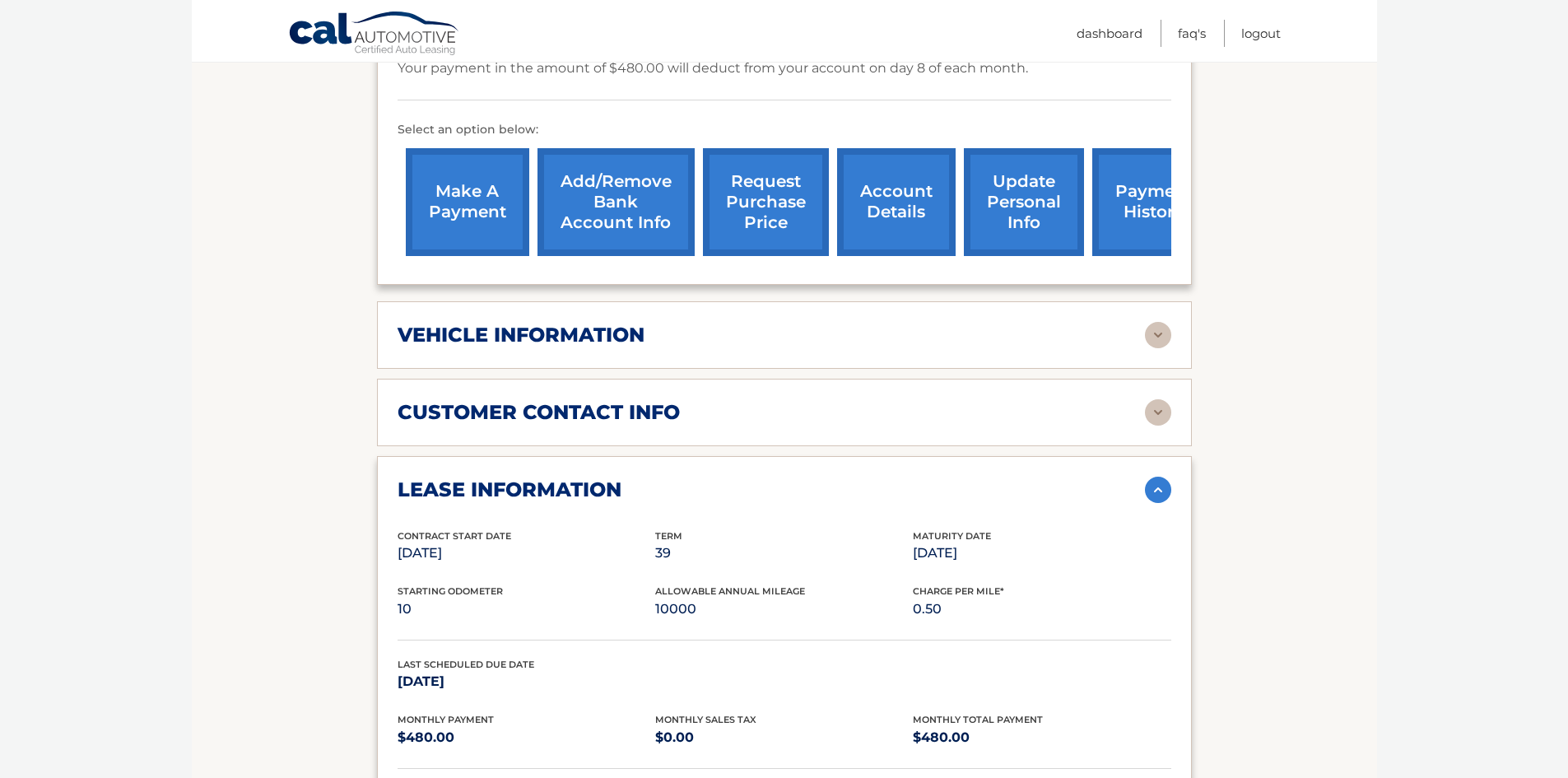
click at [1155, 322] on img at bounding box center [1158, 335] width 27 height 27
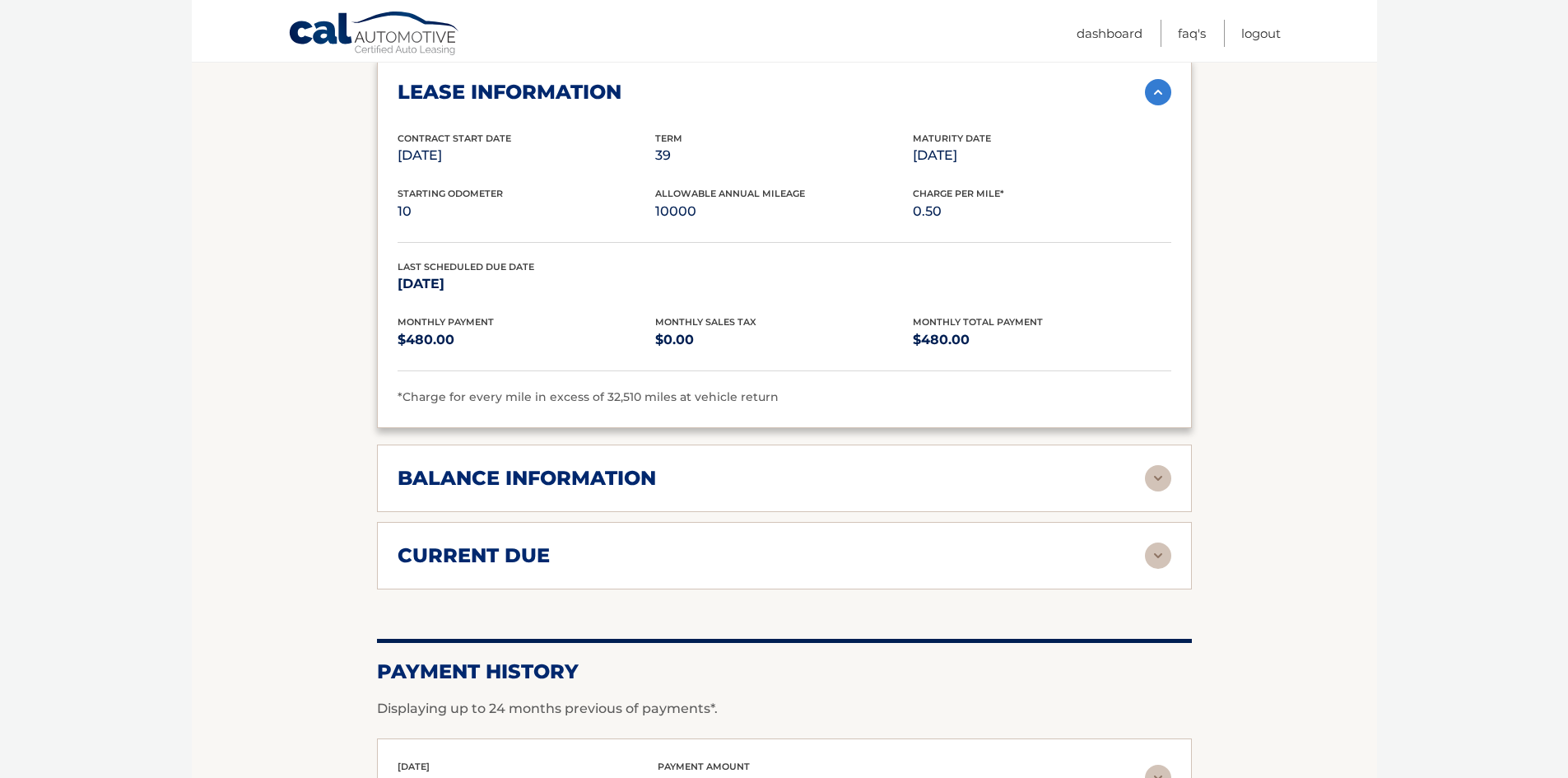
scroll to position [1426, 0]
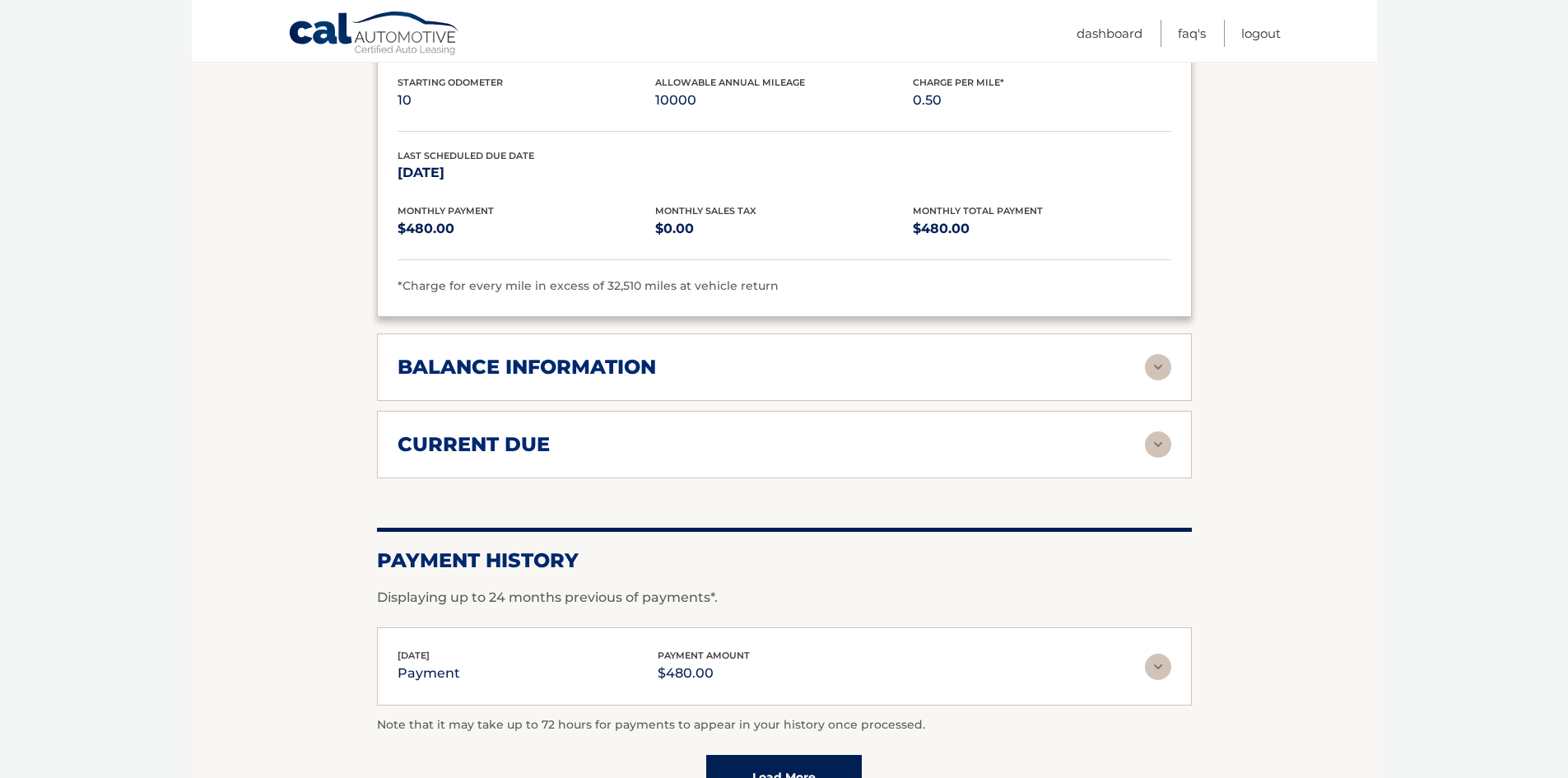
click at [1165, 354] on img at bounding box center [1158, 368] width 27 height 27
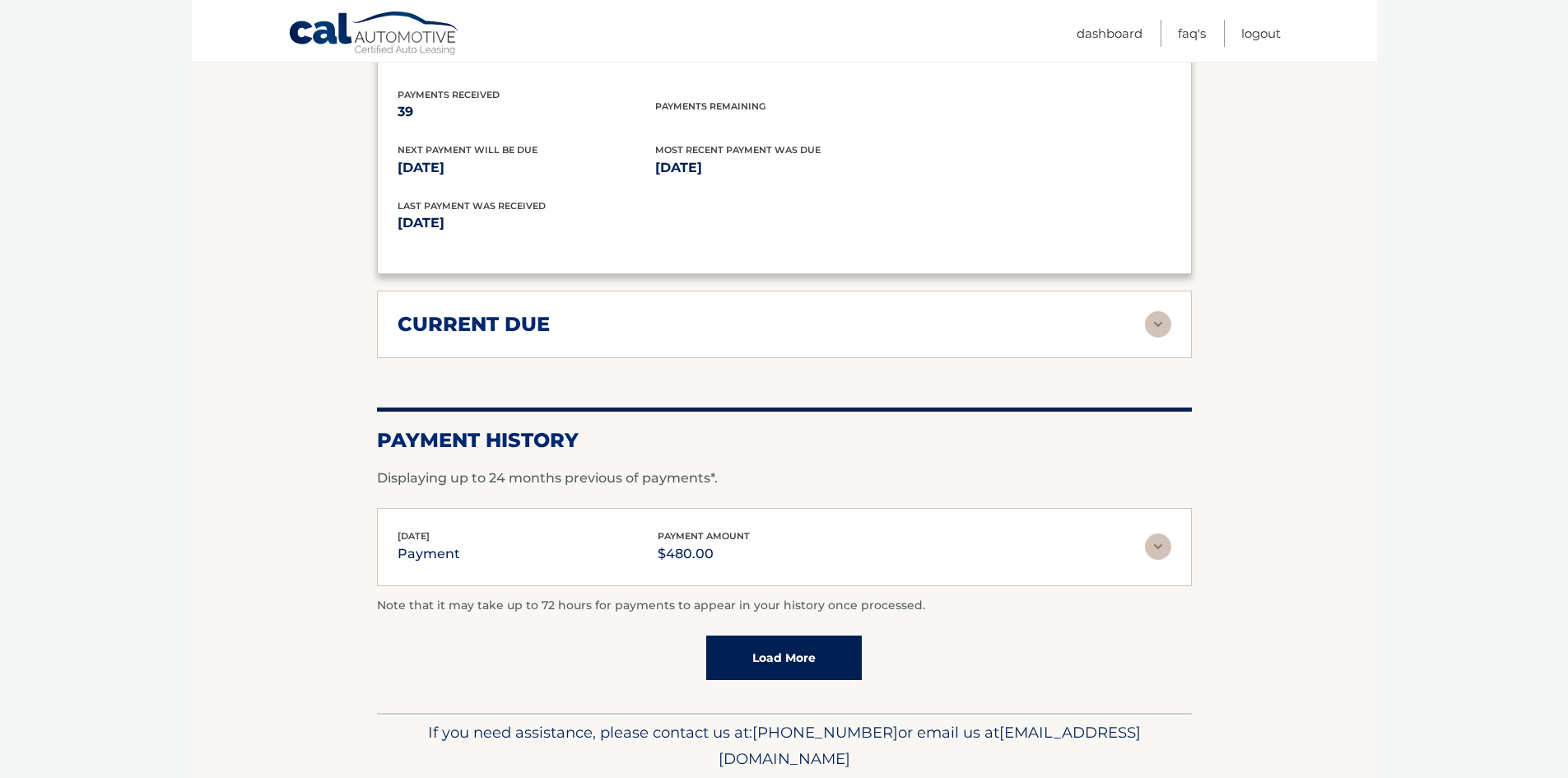
scroll to position [1781, 0]
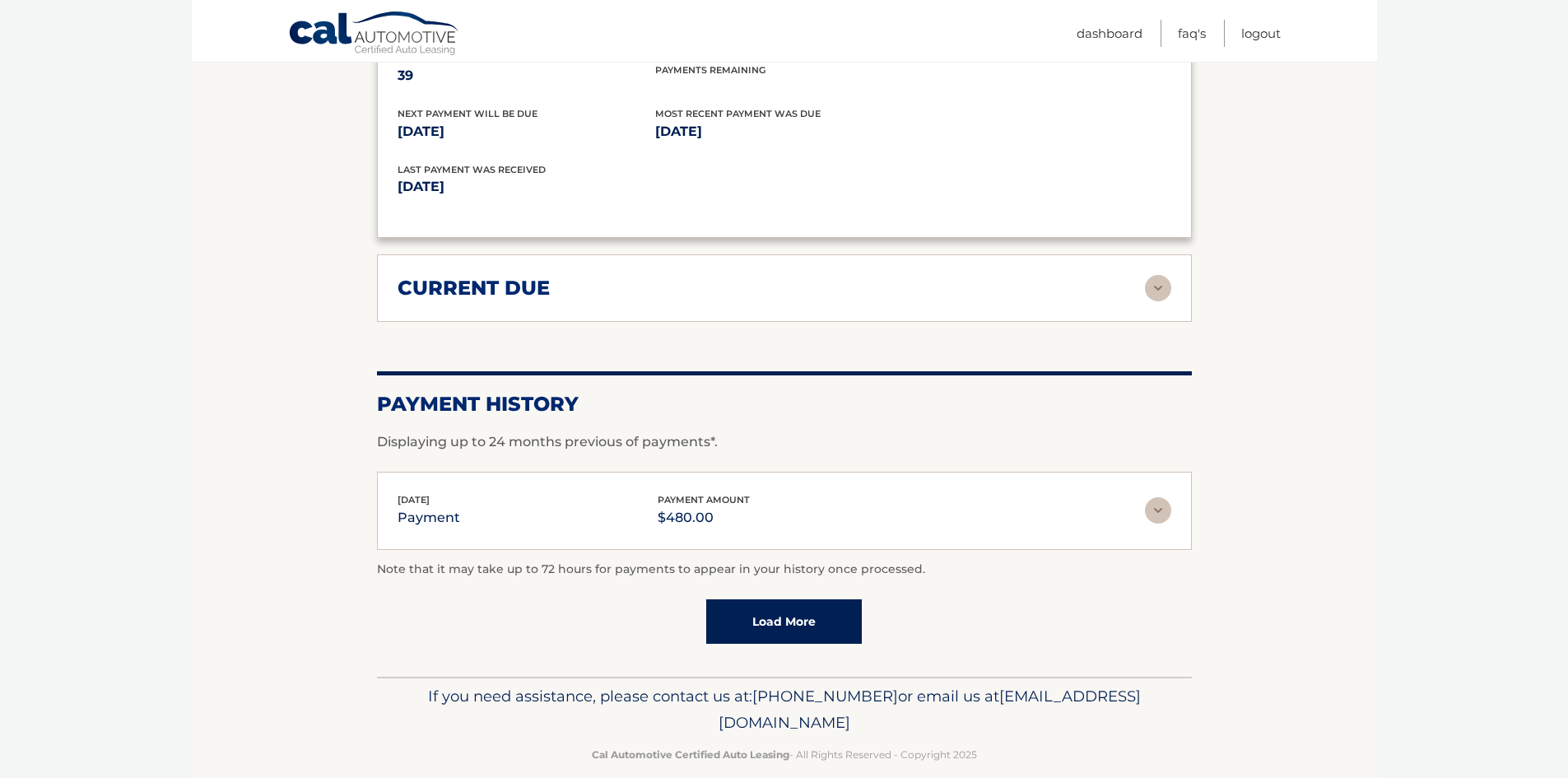
click at [789, 599] on link "Load More" at bounding box center [783, 621] width 155 height 45
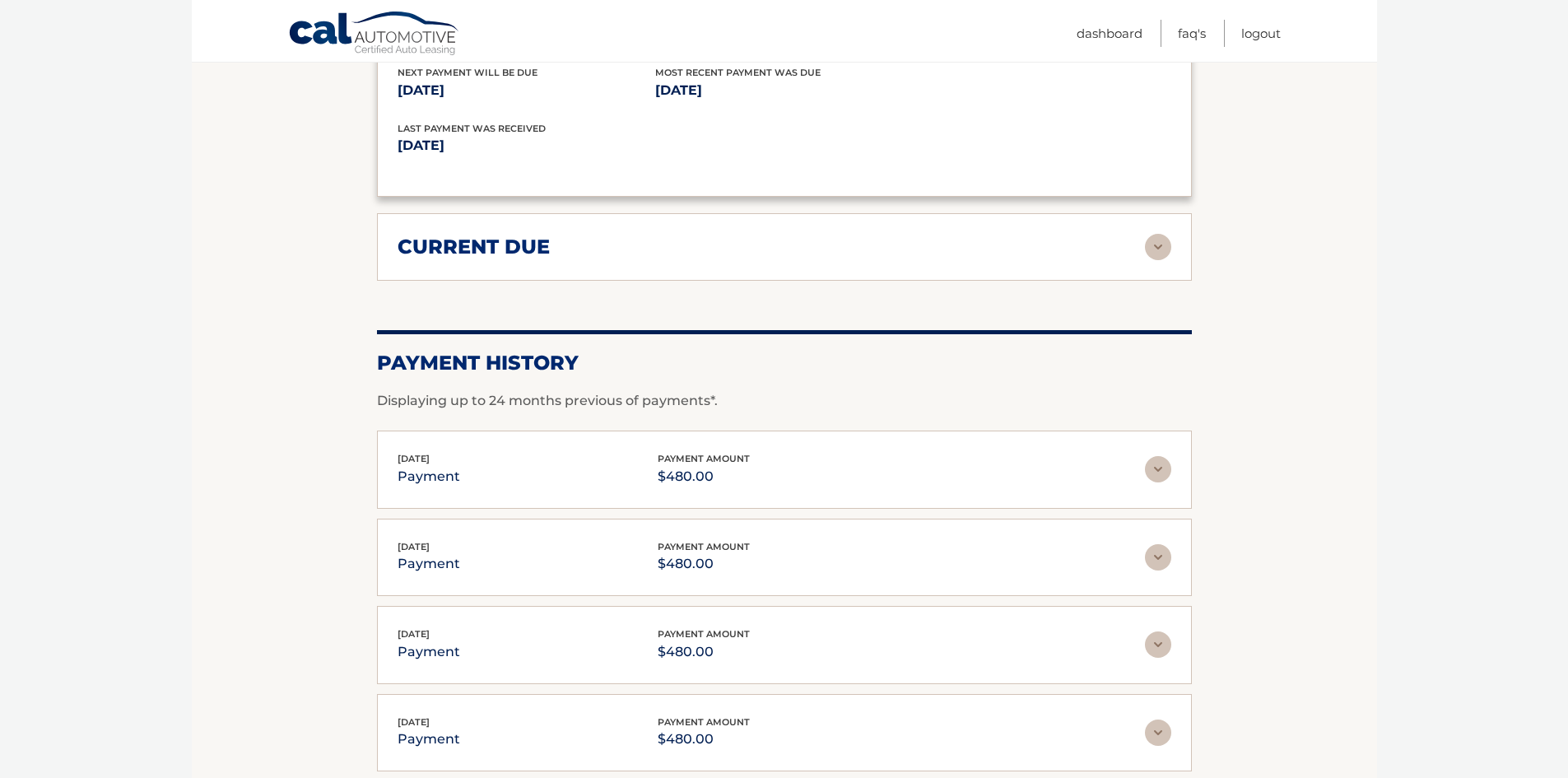
scroll to position [1699, 0]
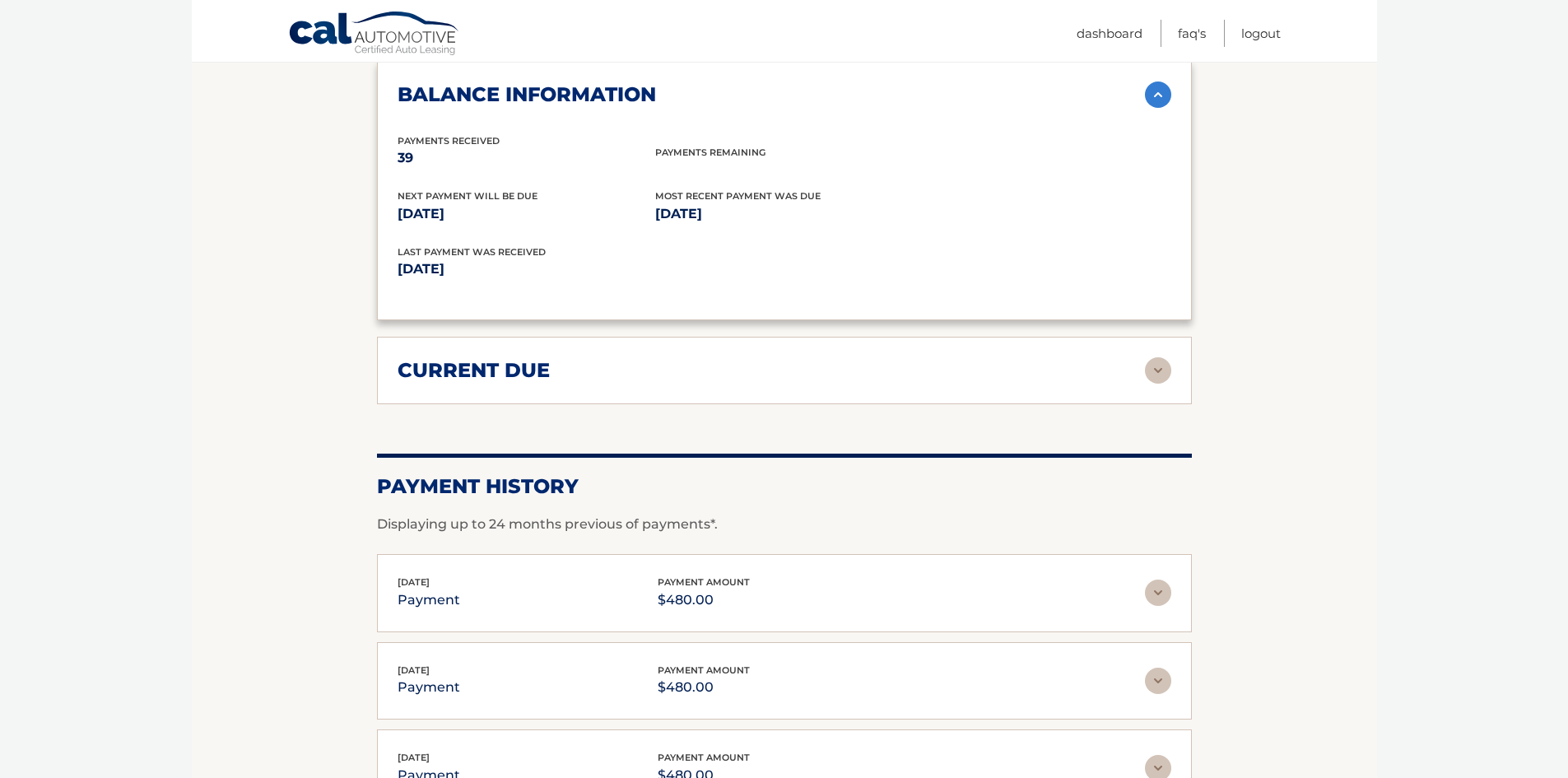
click at [1157, 357] on img at bounding box center [1158, 370] width 27 height 27
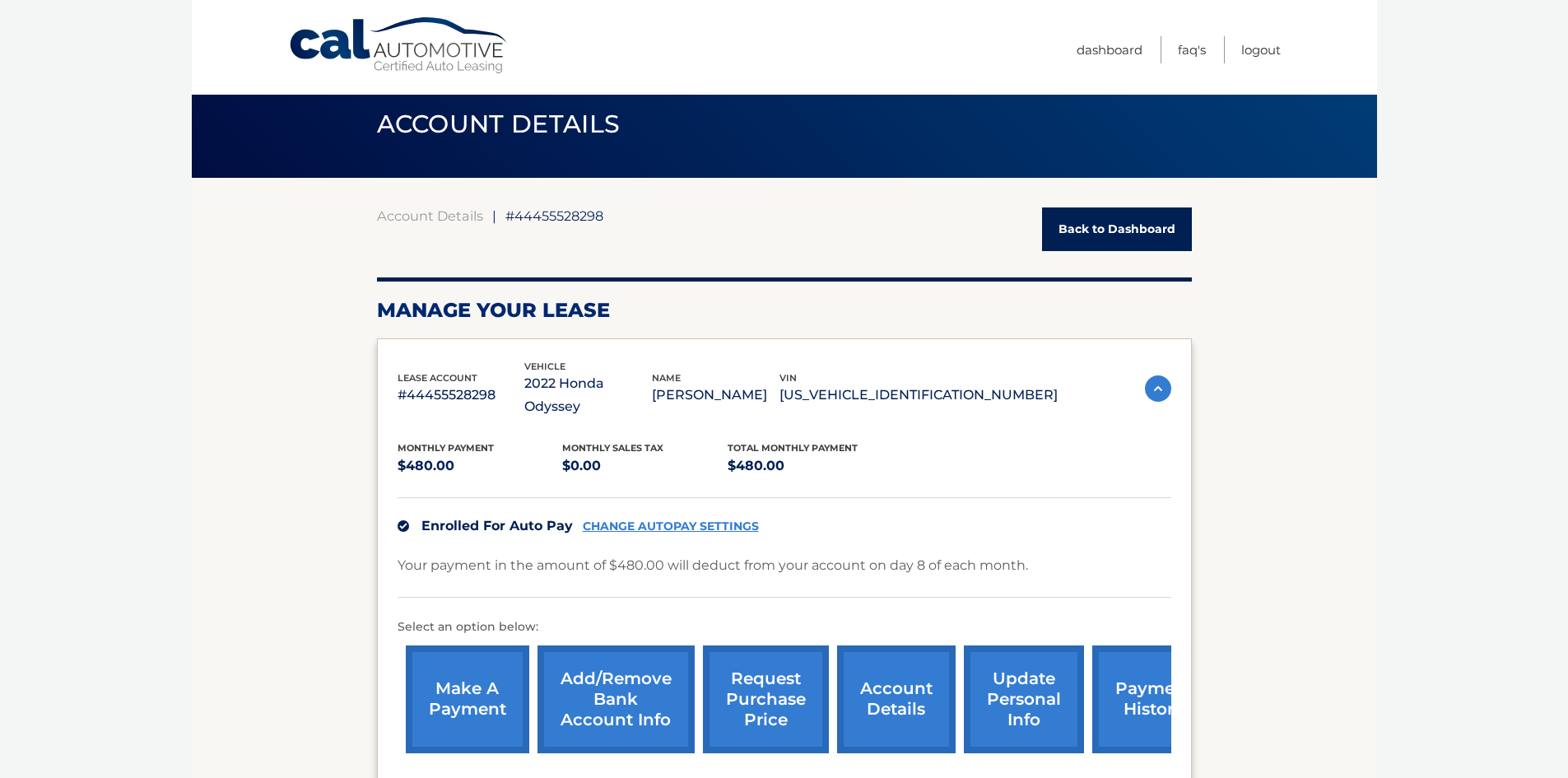
scroll to position [0, 0]
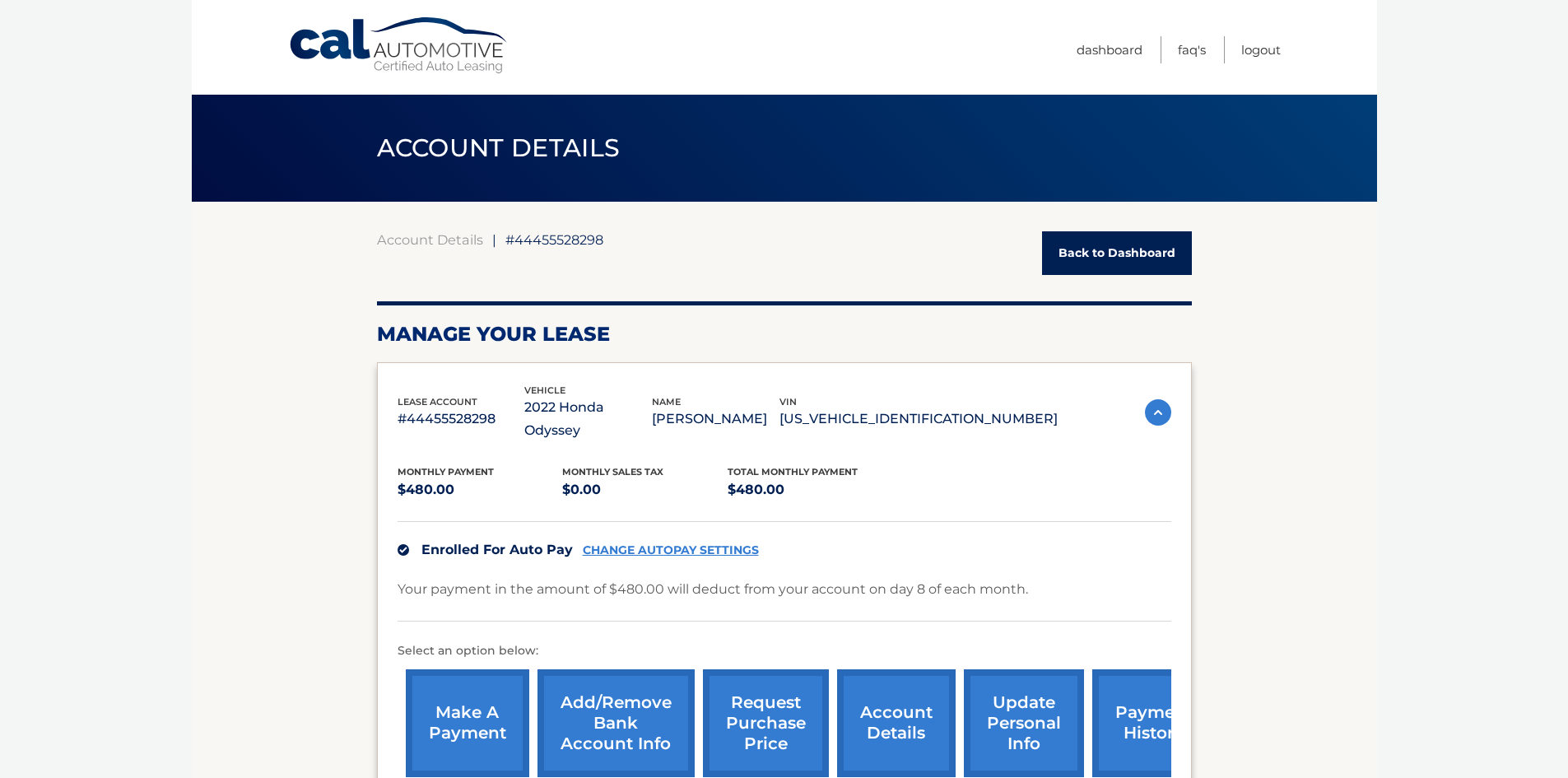
click at [1145, 252] on link "Back to Dashboard" at bounding box center [1116, 253] width 150 height 44
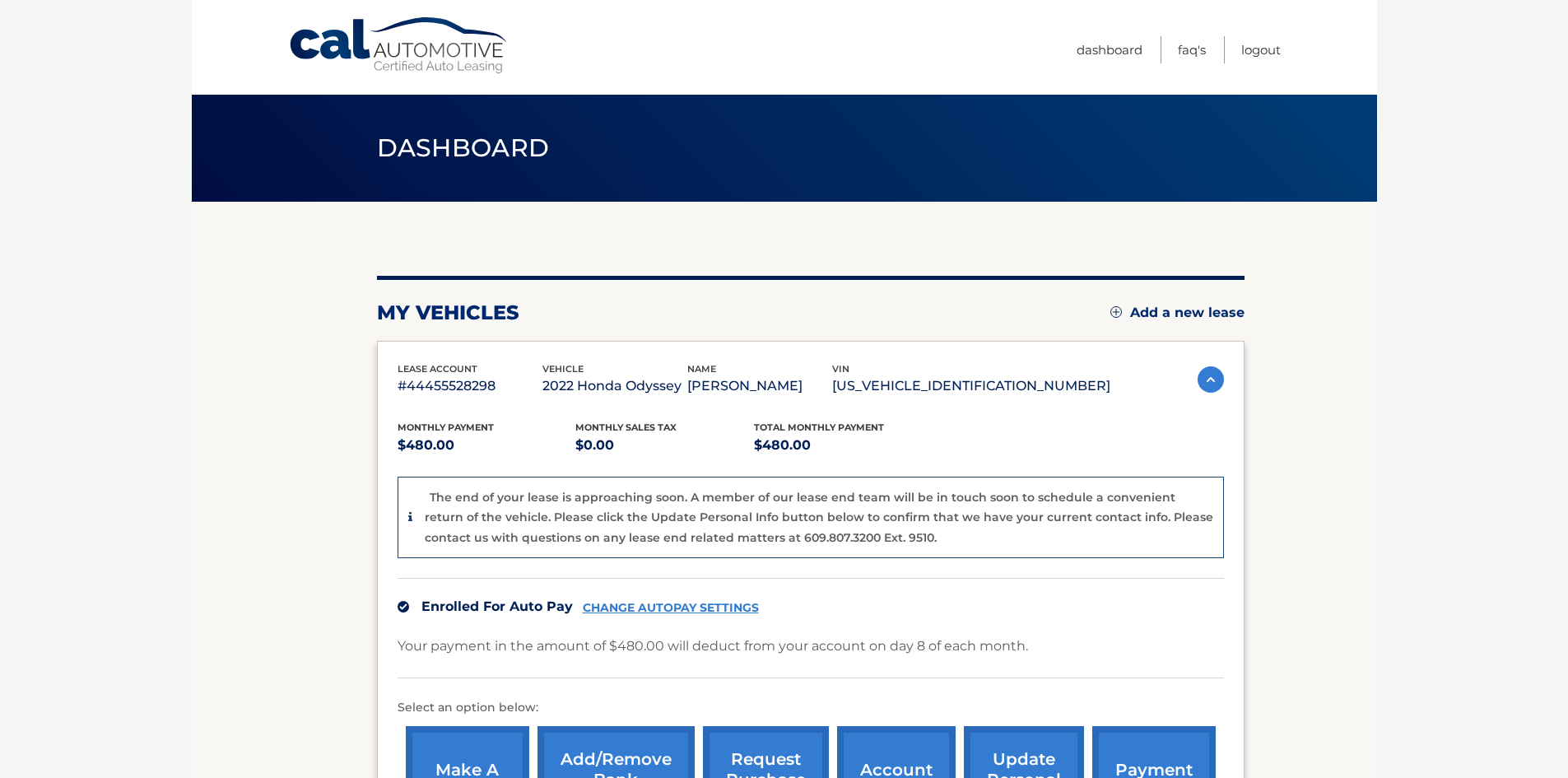
click at [1210, 367] on img at bounding box center [1211, 380] width 27 height 27
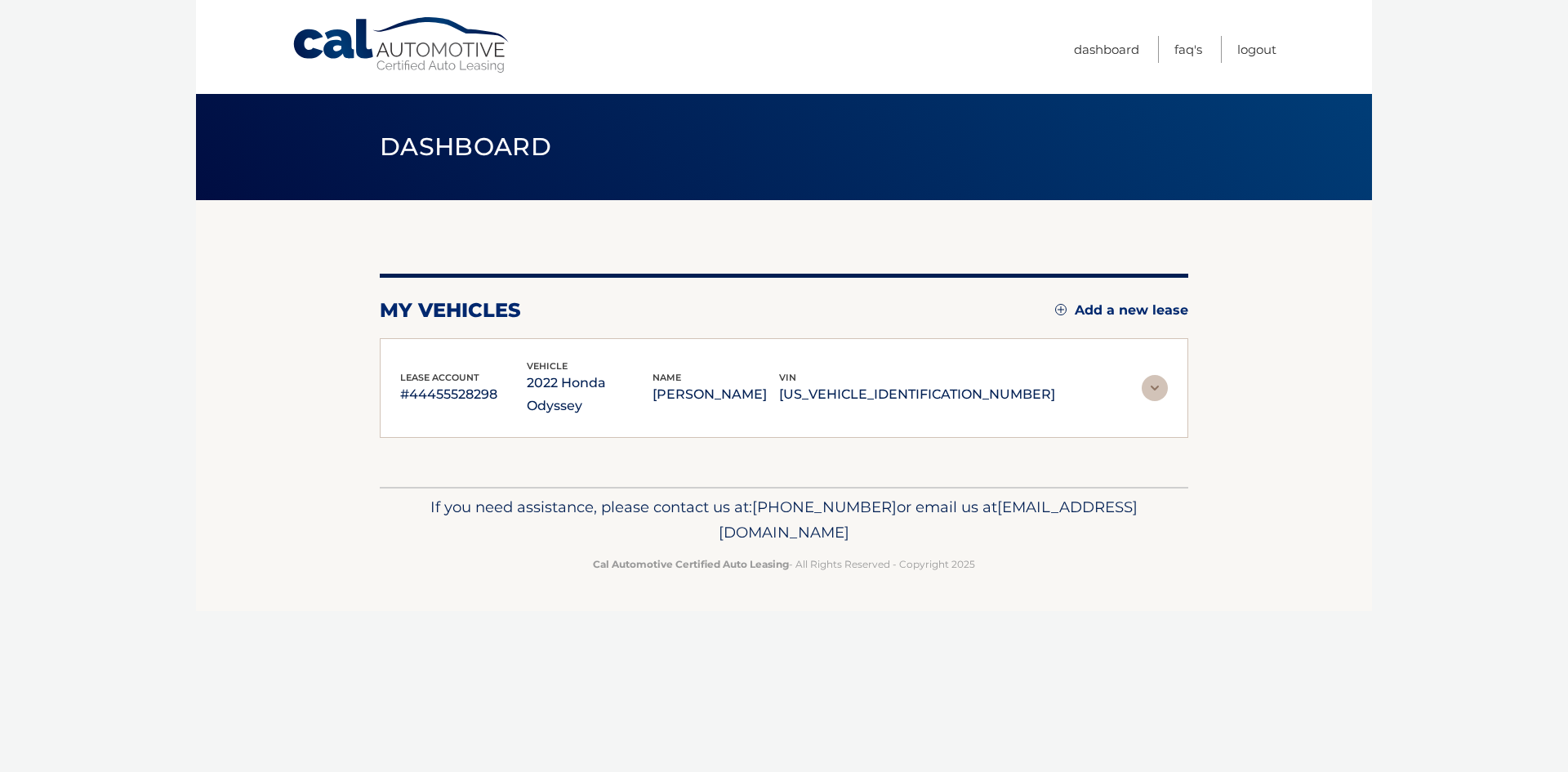
click at [1153, 376] on img at bounding box center [1155, 388] width 26 height 26
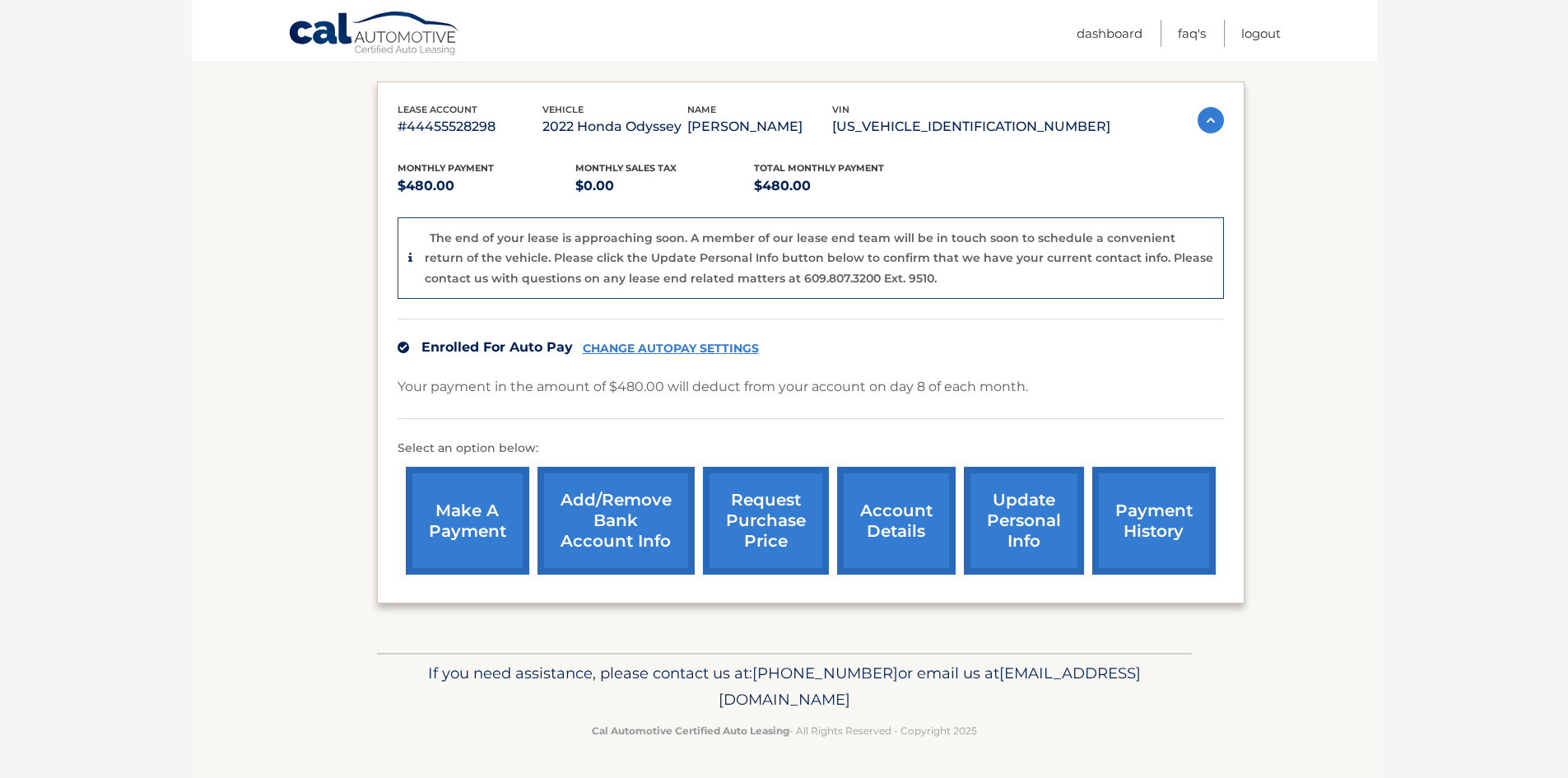
scroll to position [122, 0]
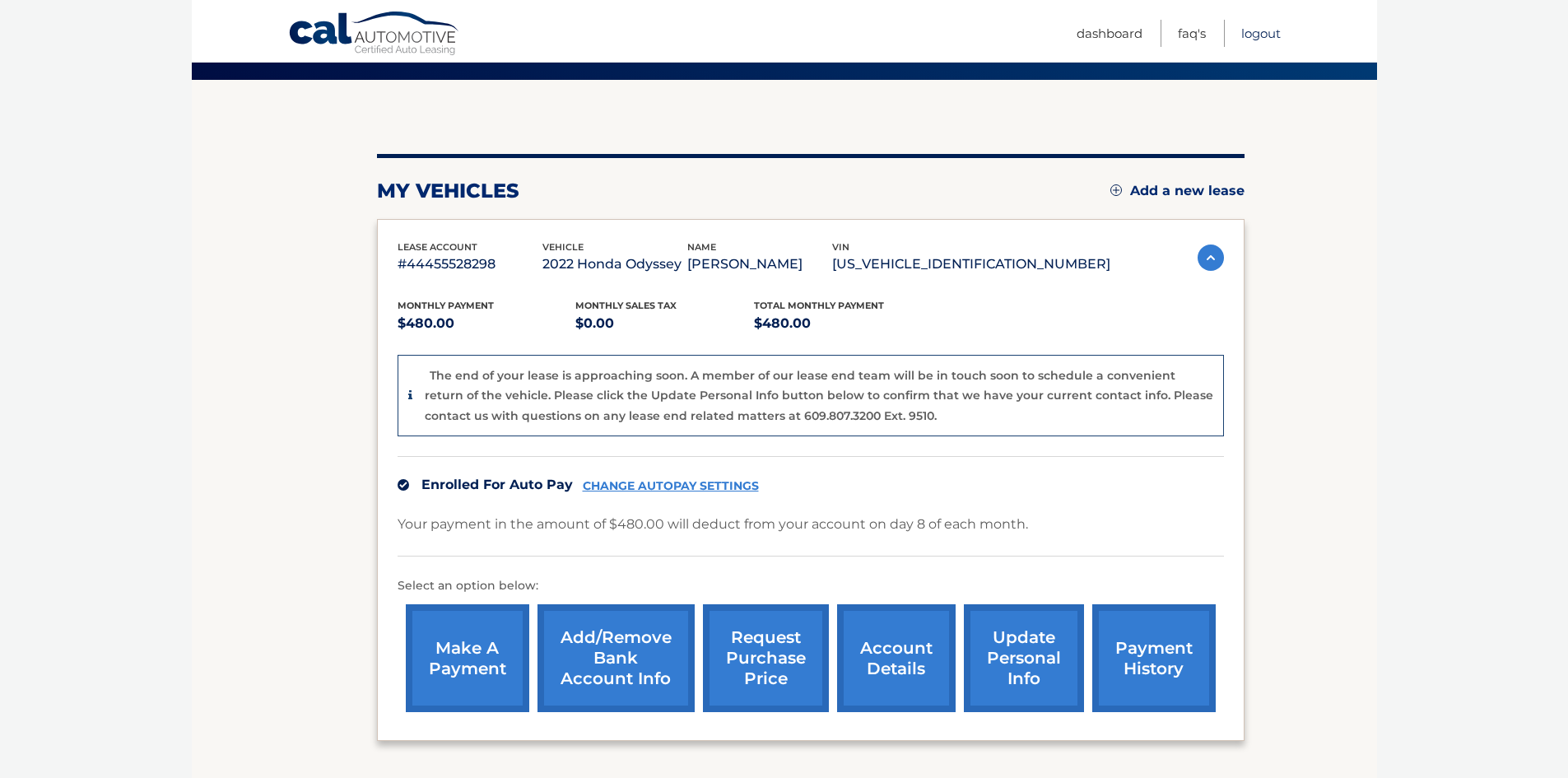
click at [1266, 30] on link "Logout" at bounding box center [1260, 33] width 39 height 28
